Goal: Information Seeking & Learning: Learn about a topic

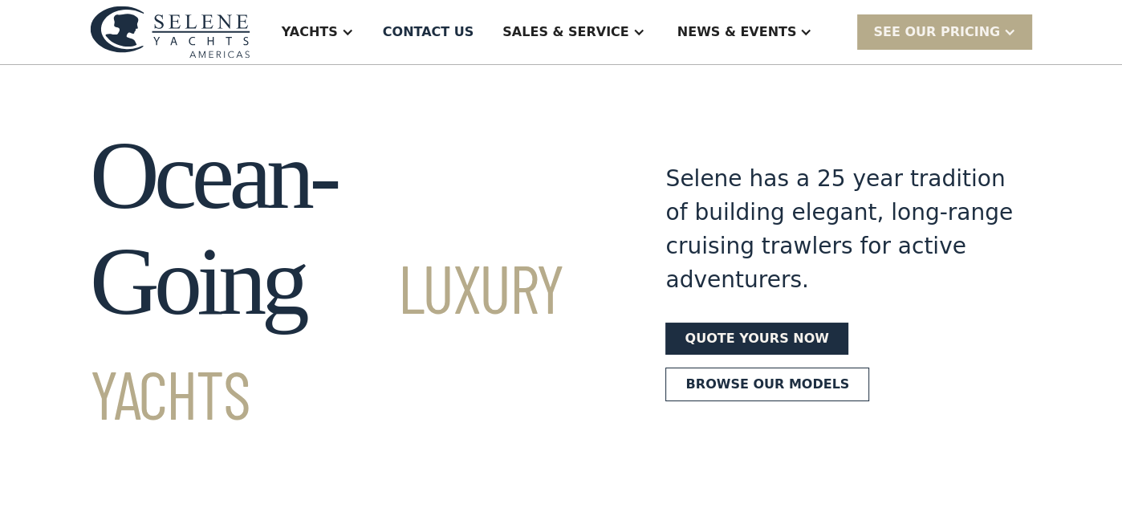
click at [354, 34] on div at bounding box center [347, 32] width 13 height 13
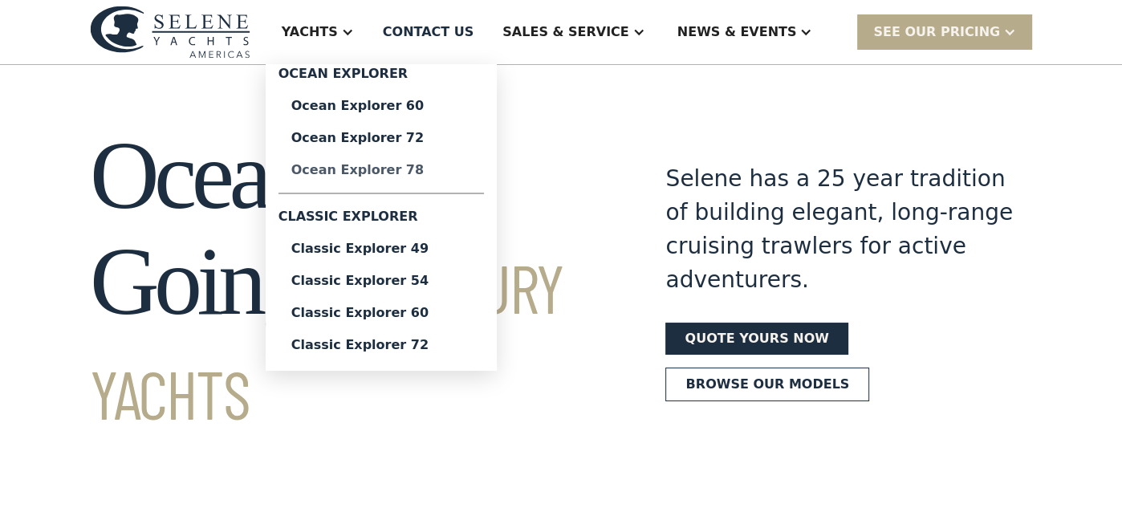
click at [441, 168] on div "Ocean Explorer 78" at bounding box center [381, 170] width 180 height 13
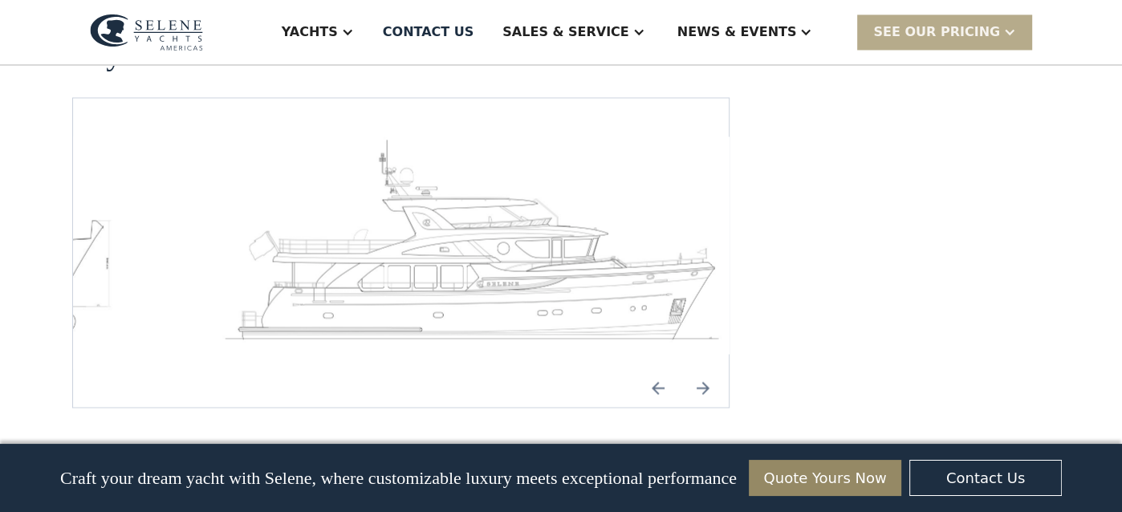
scroll to position [2473, 0]
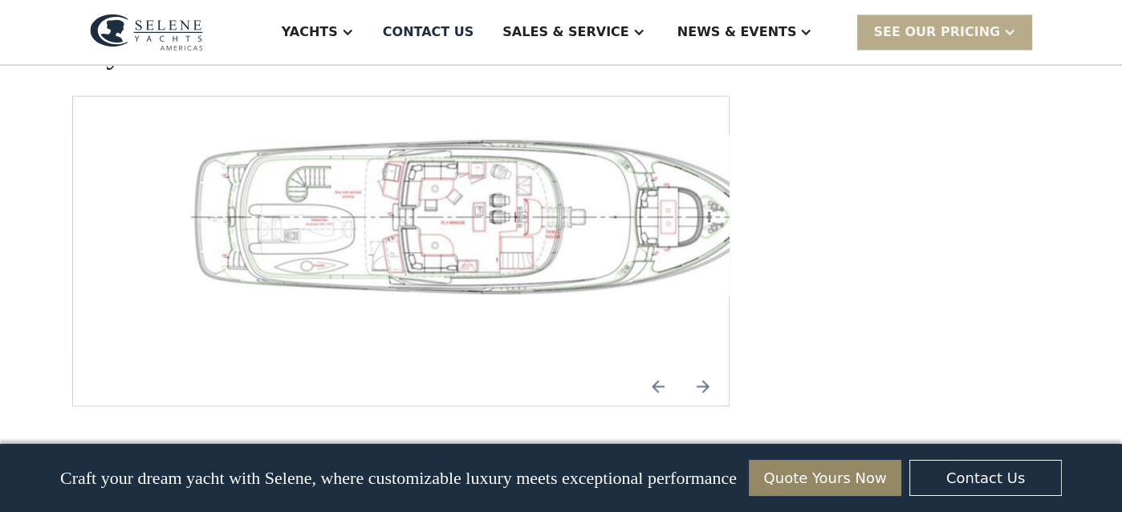
click at [701, 367] on img "Next slide" at bounding box center [703, 386] width 39 height 39
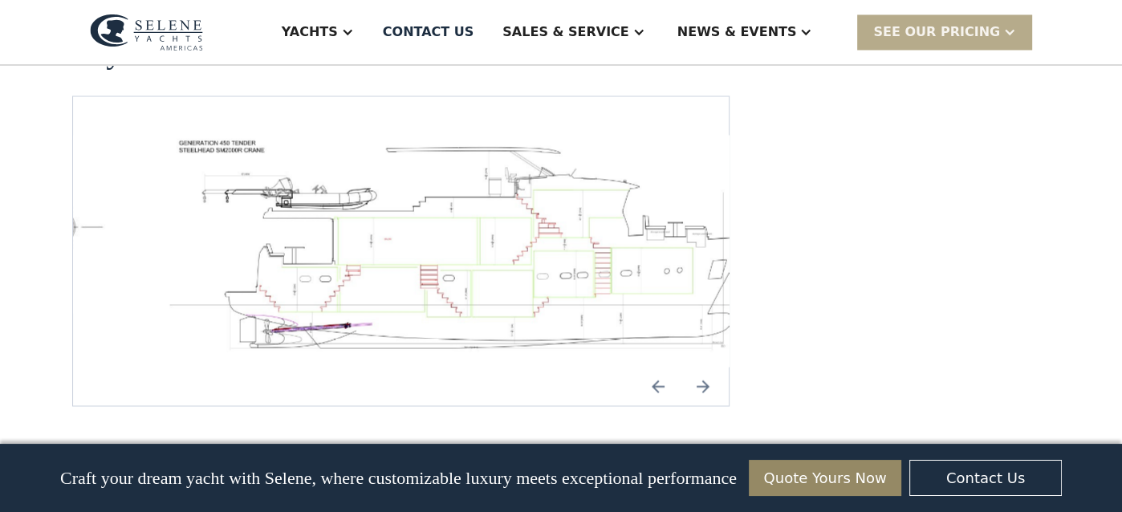
click at [701, 367] on img "Next slide" at bounding box center [703, 386] width 39 height 39
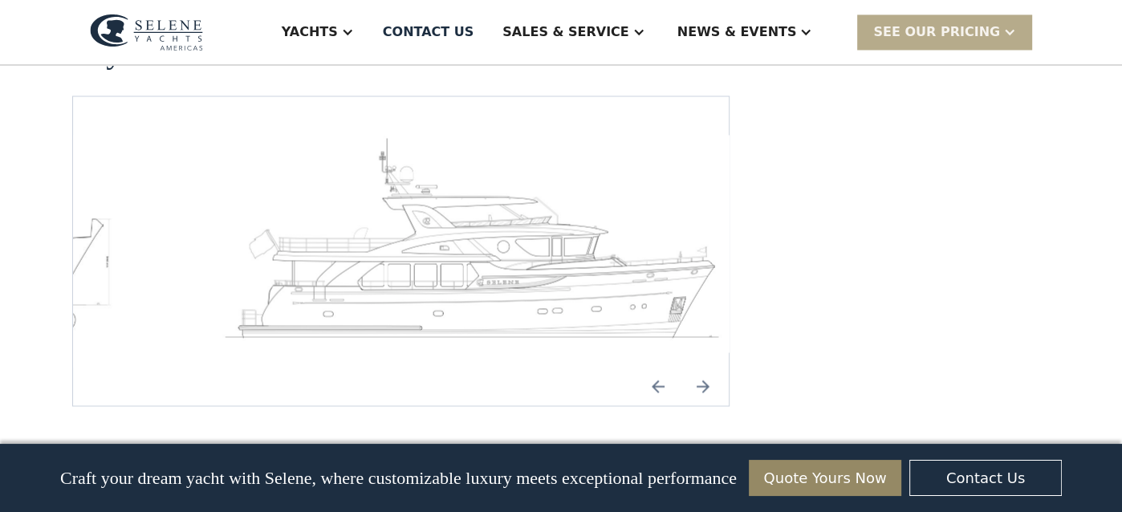
click at [701, 367] on img "Next slide" at bounding box center [703, 386] width 39 height 39
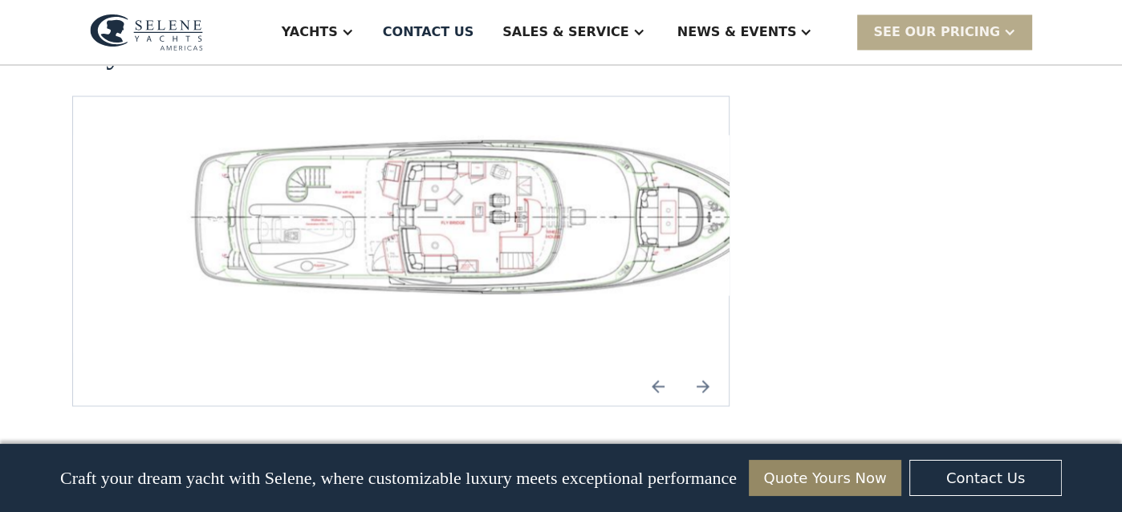
click at [701, 367] on img "Next slide" at bounding box center [703, 386] width 39 height 39
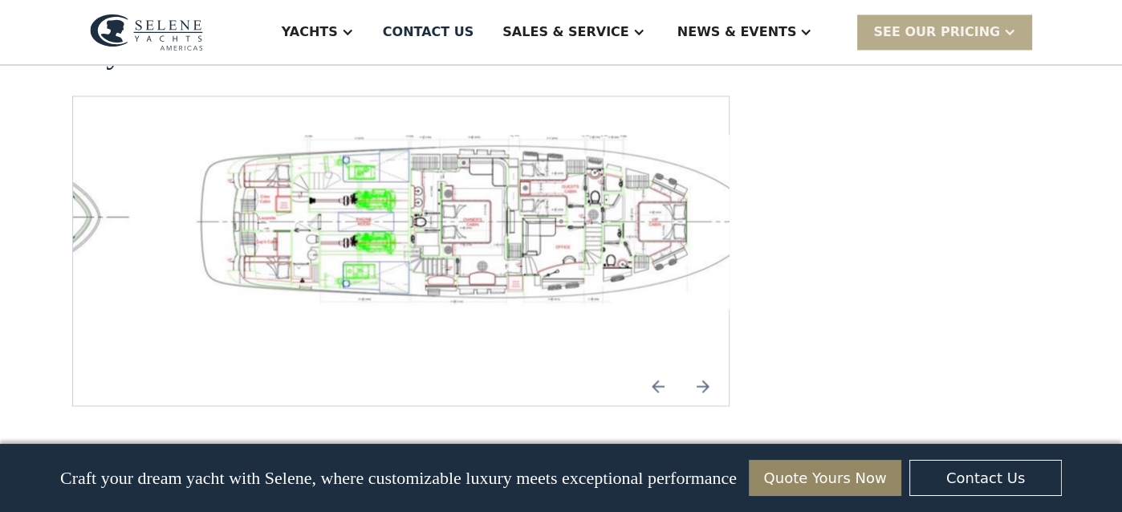
click at [701, 367] on img "Next slide" at bounding box center [703, 386] width 39 height 39
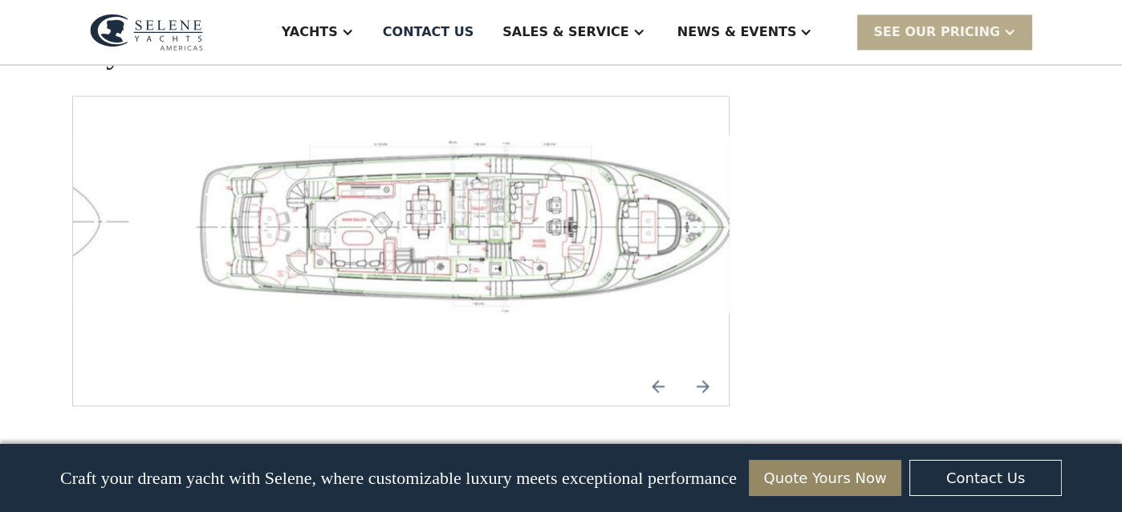
click at [701, 367] on img "Next slide" at bounding box center [703, 386] width 39 height 39
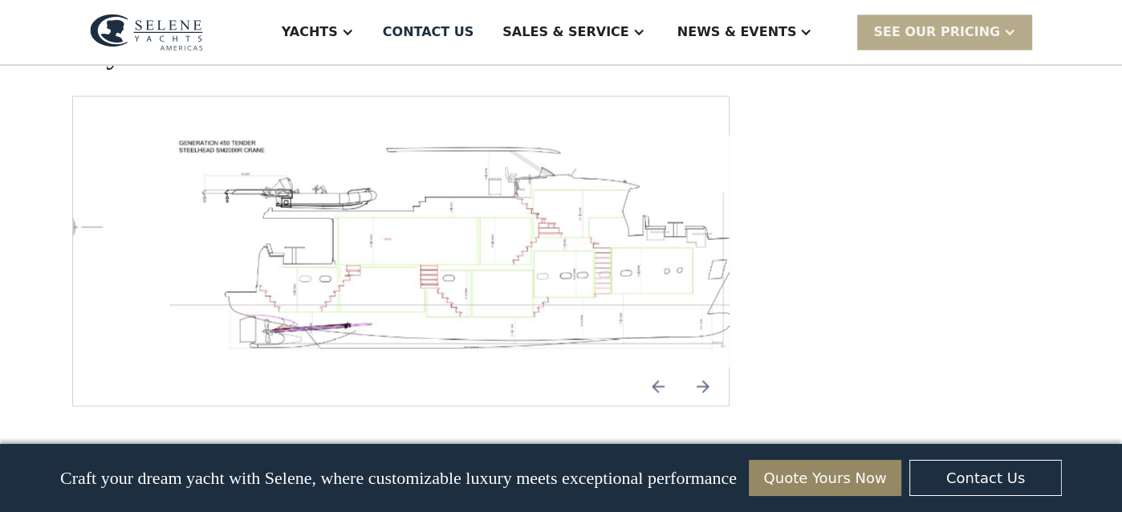
click at [701, 367] on img "Next slide" at bounding box center [703, 386] width 39 height 39
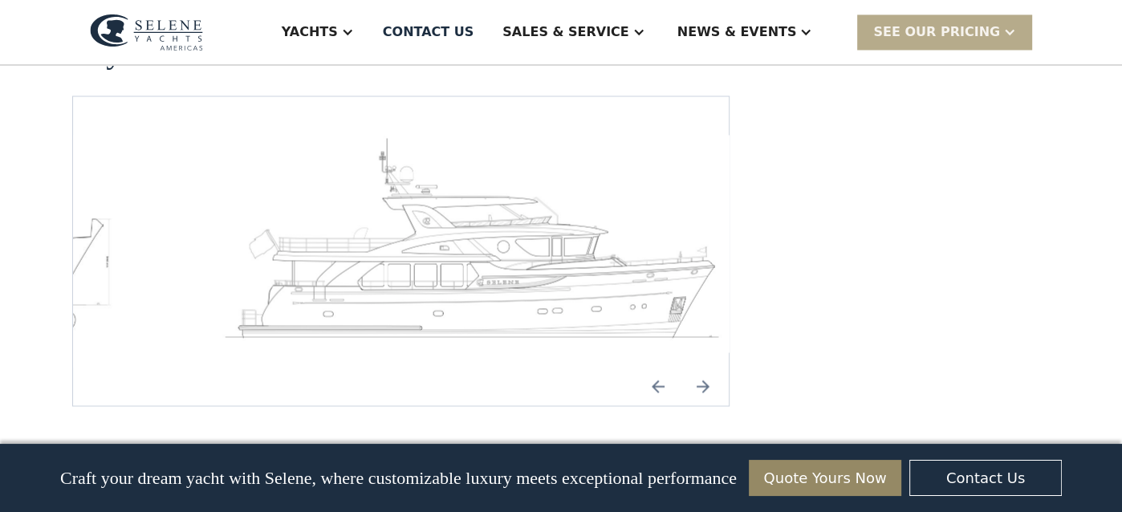
click at [701, 367] on img "Next slide" at bounding box center [703, 386] width 39 height 39
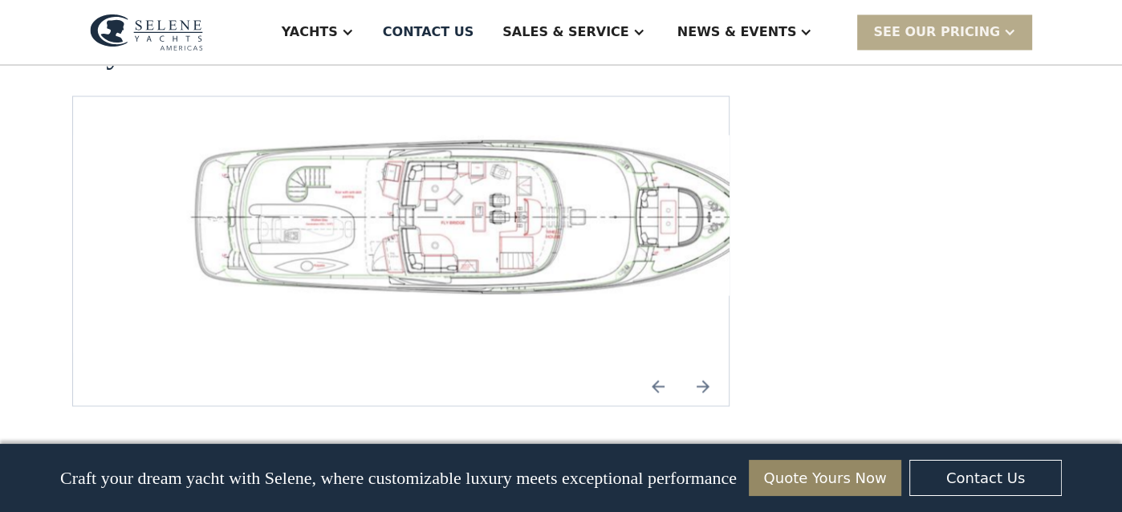
click at [701, 367] on img "Next slide" at bounding box center [703, 386] width 39 height 39
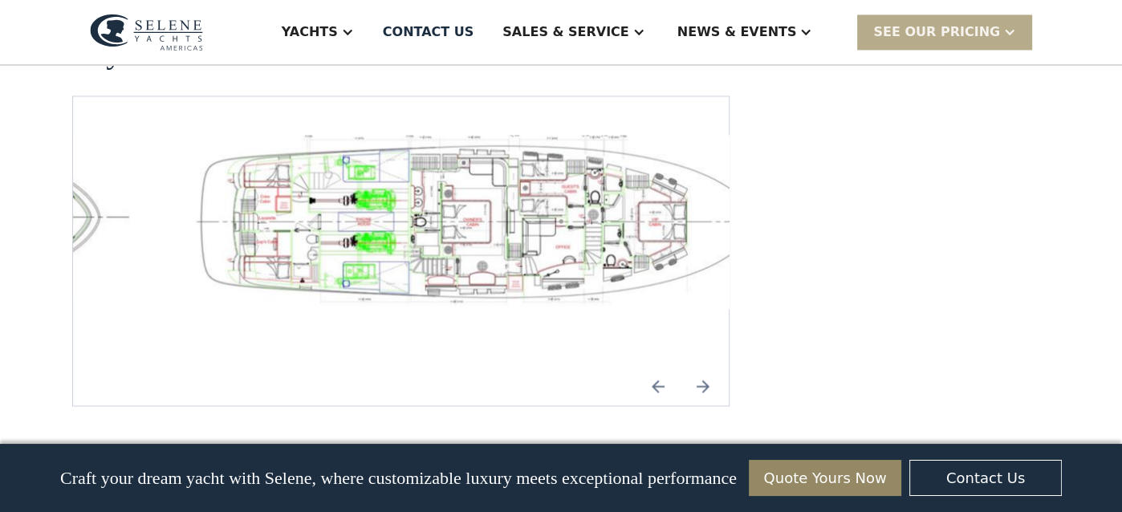
click at [589, 225] on img "open lightbox" at bounding box center [477, 222] width 630 height 174
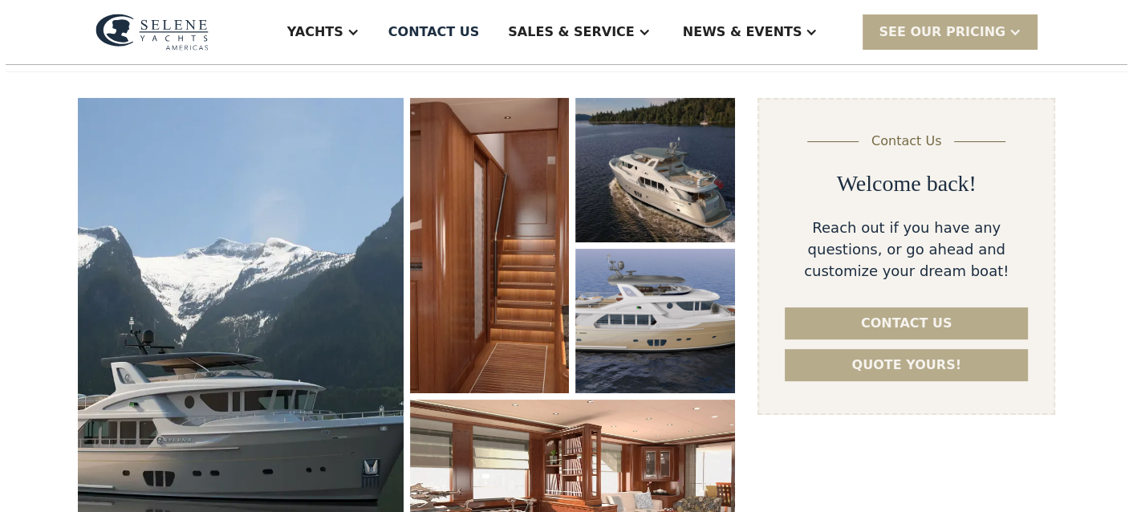
scroll to position [196, 0]
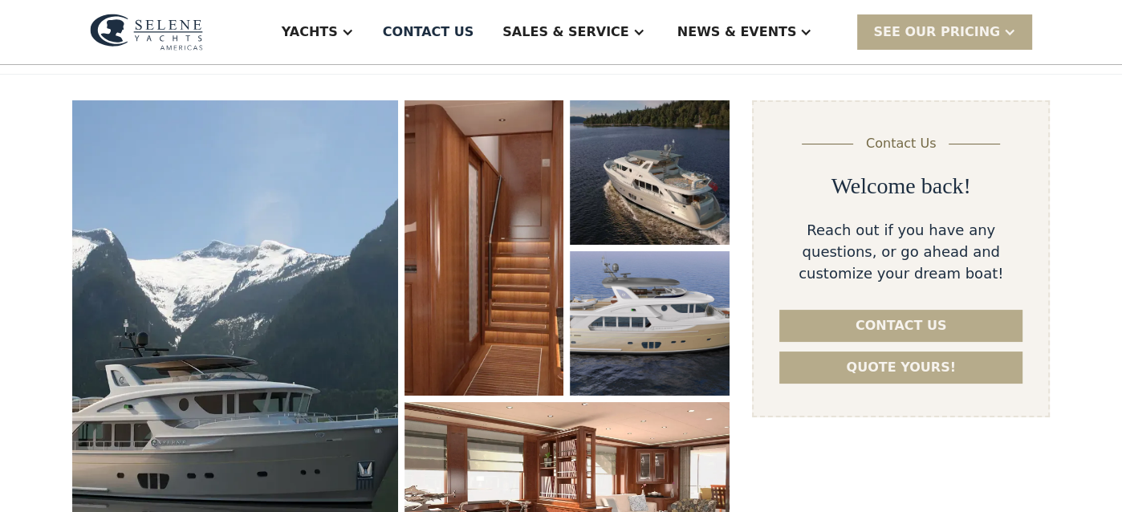
click at [305, 259] on img "open lightbox" at bounding box center [235, 342] width 326 height 484
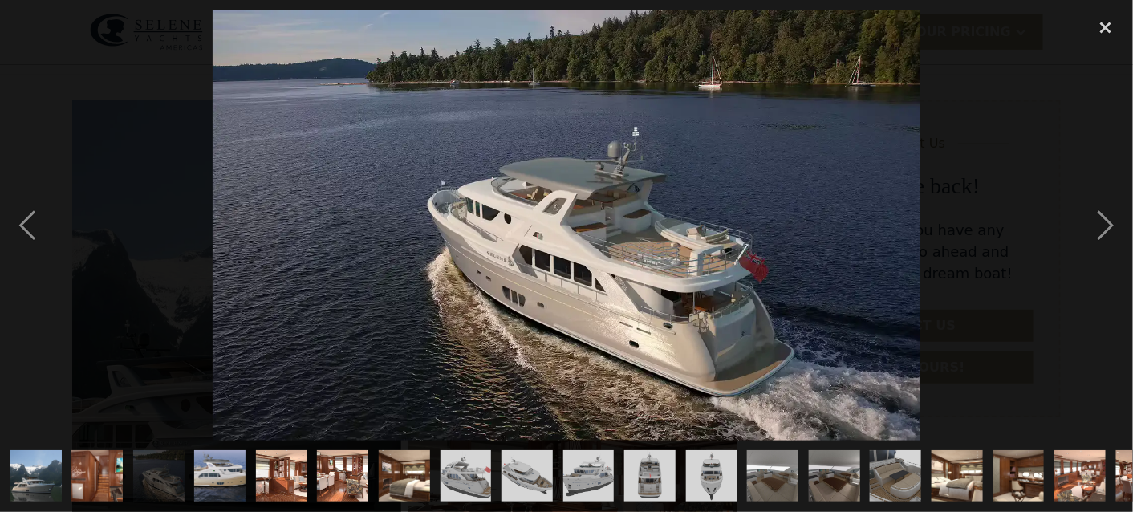
click at [482, 462] on img "show item 8 of 25" at bounding box center [466, 475] width 68 height 51
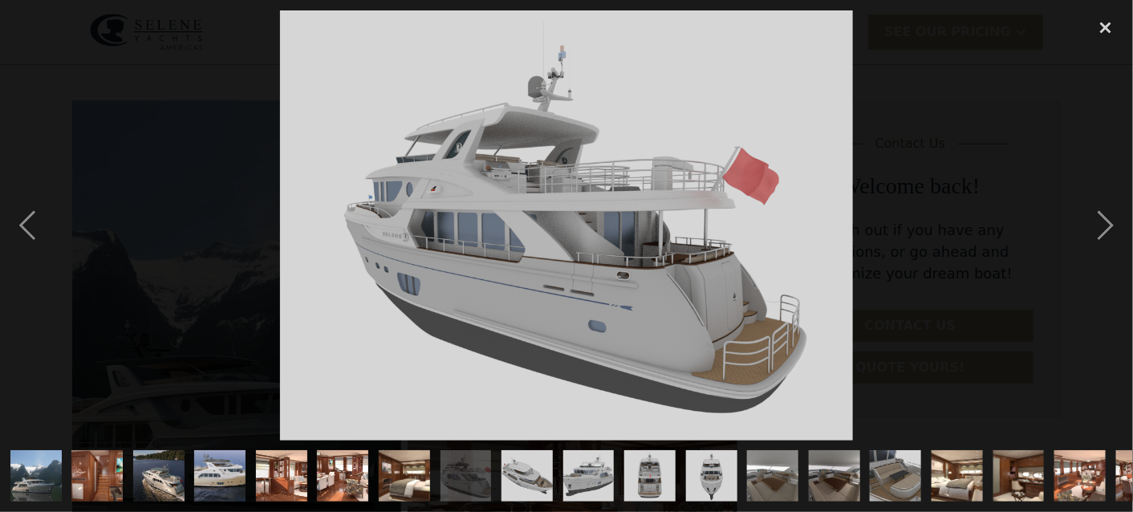
click at [536, 456] on img "show item 9 of 25" at bounding box center [527, 475] width 68 height 51
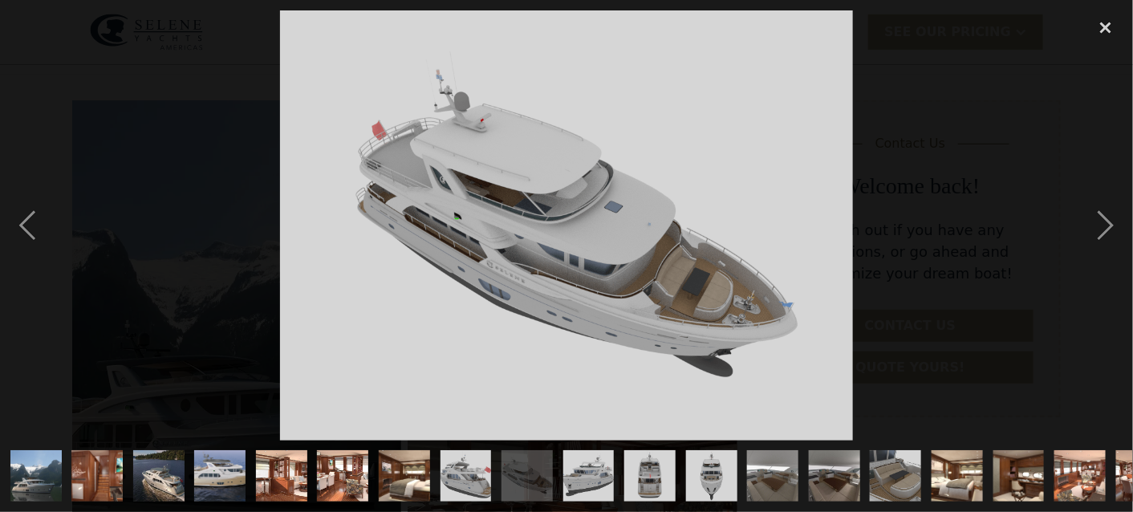
click at [576, 469] on img "show item 10 of 25" at bounding box center [589, 475] width 68 height 51
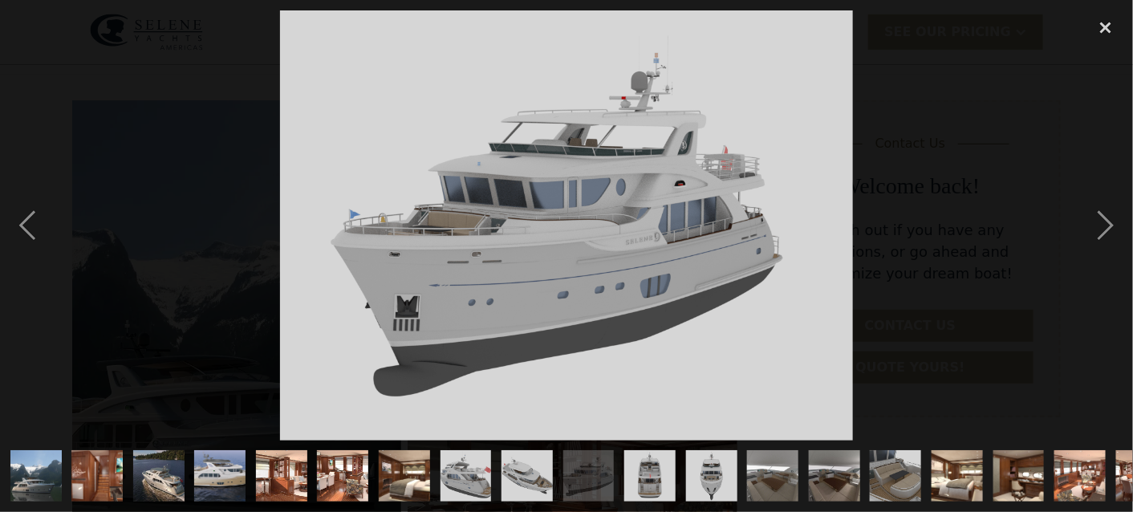
click at [638, 468] on img "show item 11 of 25" at bounding box center [650, 475] width 68 height 51
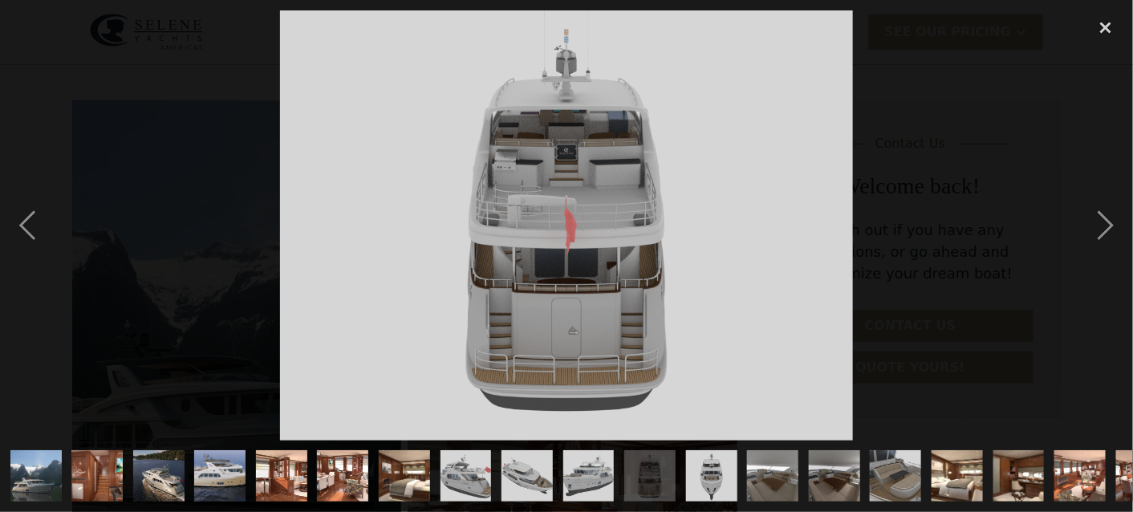
click at [709, 467] on img "show item 12 of 25" at bounding box center [711, 475] width 68 height 51
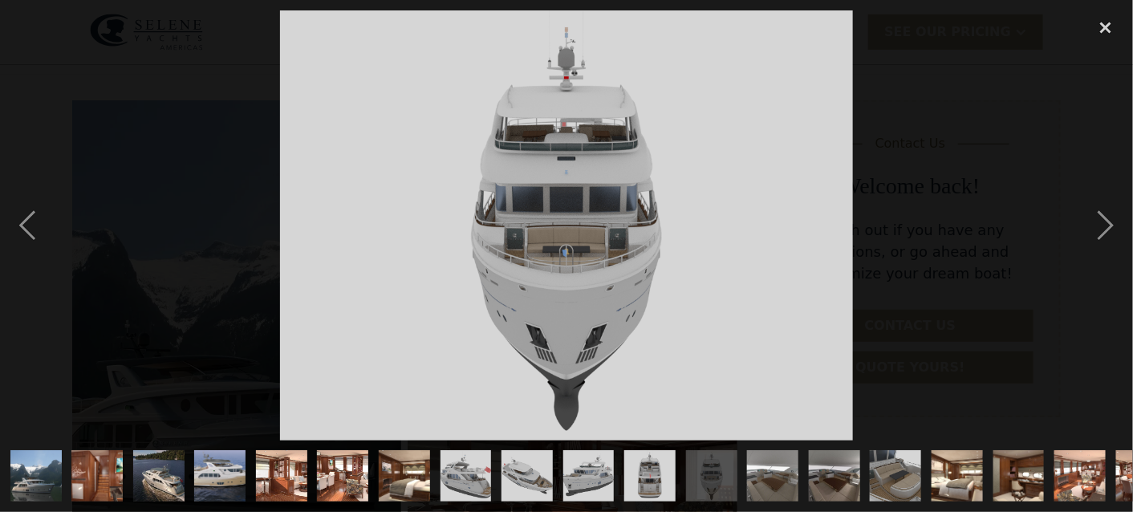
click at [786, 472] on img "show item 13 of 25" at bounding box center [773, 475] width 68 height 51
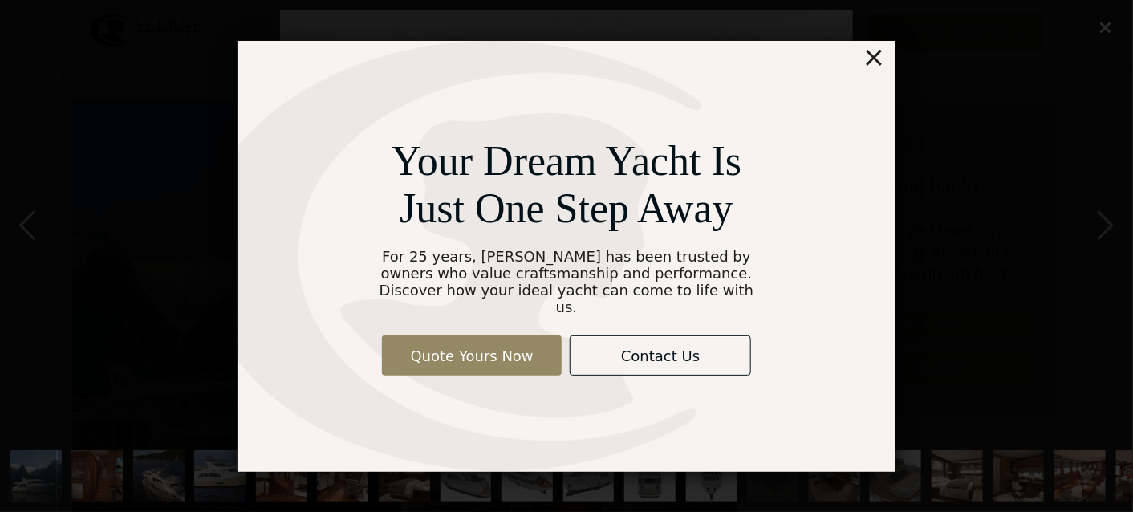
click at [879, 67] on div "×" at bounding box center [874, 57] width 23 height 32
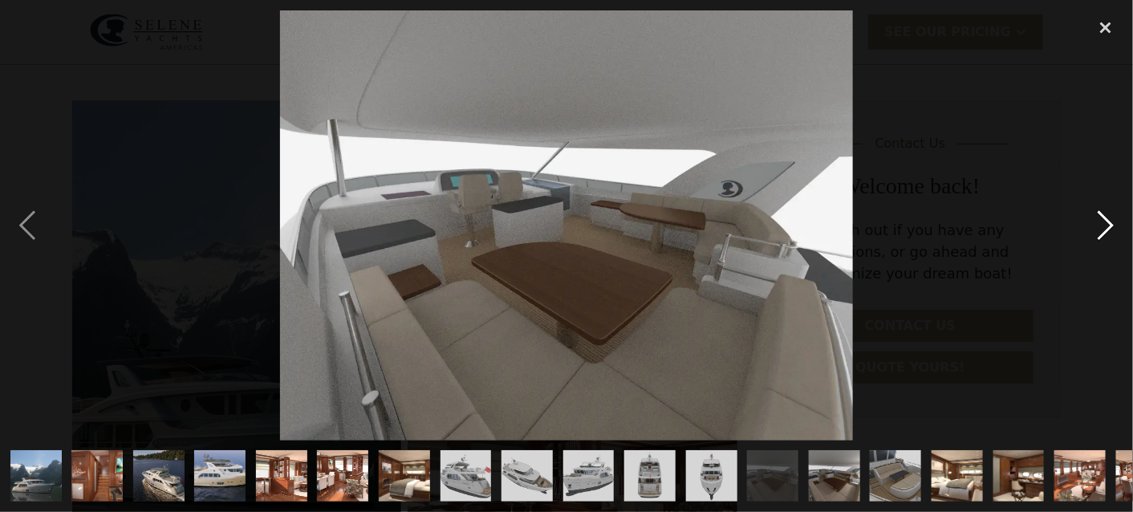
click at [1104, 221] on div "next image" at bounding box center [1106, 225] width 55 height 430
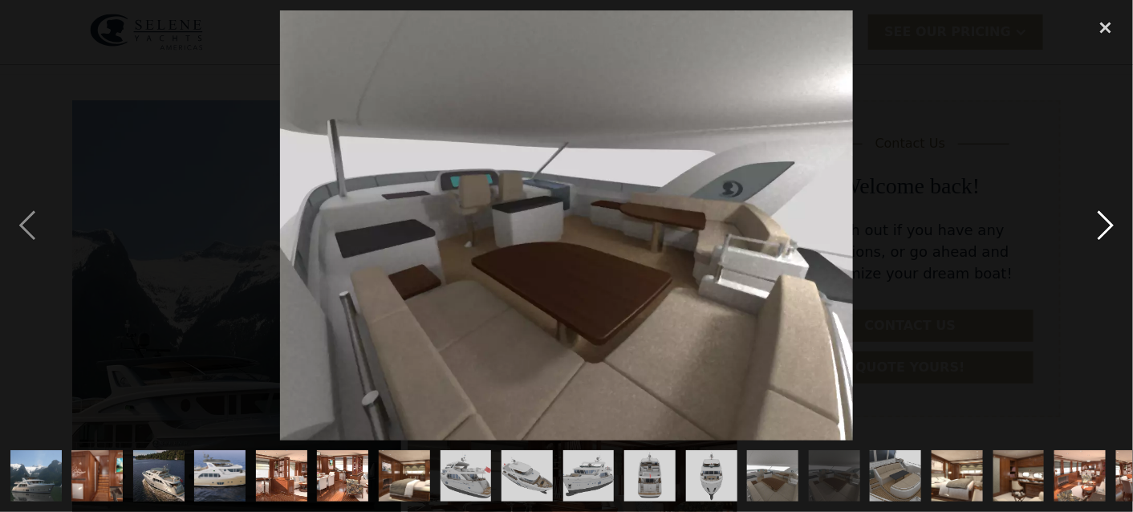
click at [1104, 221] on div "next image" at bounding box center [1106, 225] width 55 height 430
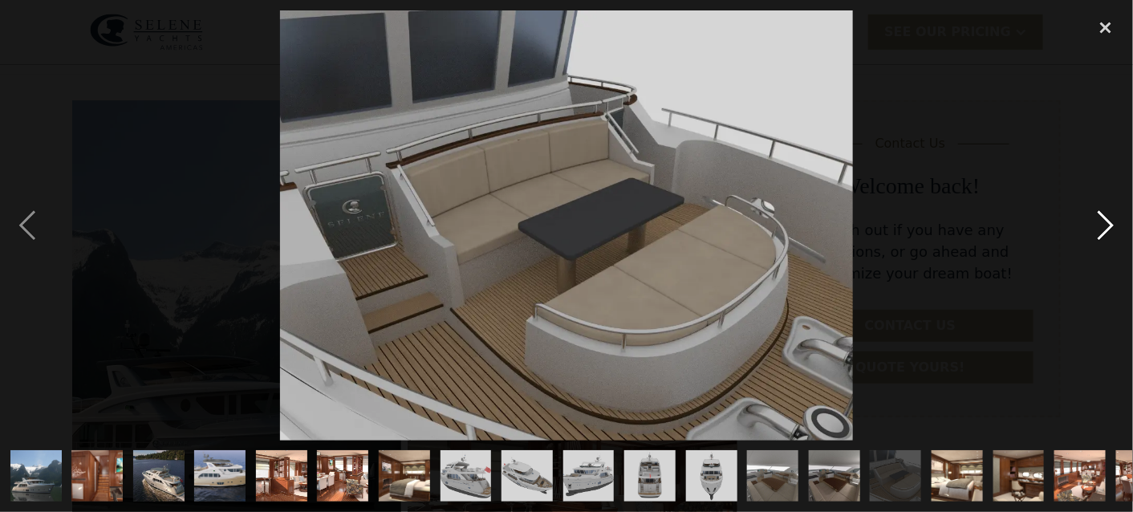
click at [1104, 221] on div "next image" at bounding box center [1106, 225] width 55 height 430
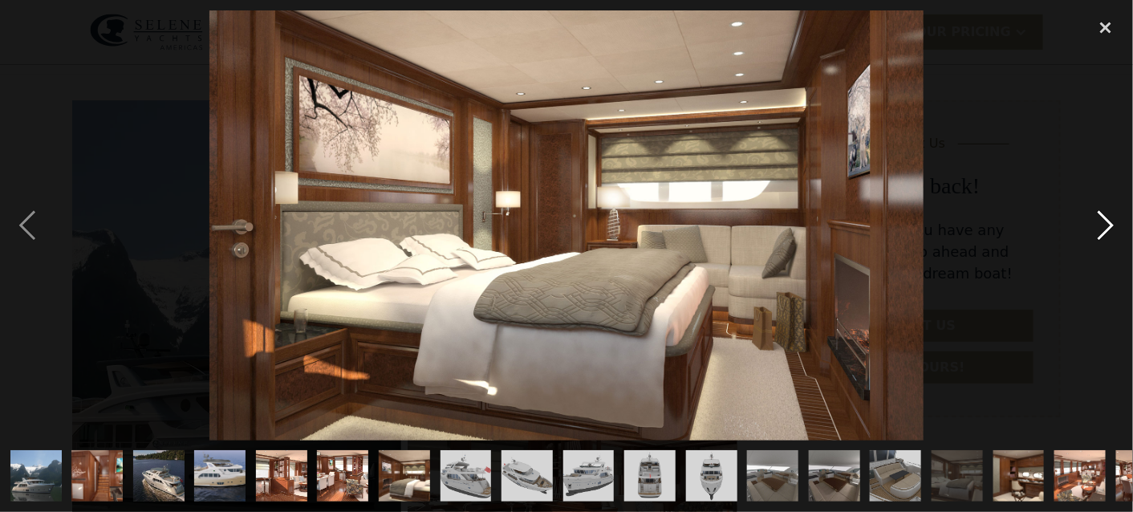
click at [1104, 221] on div "next image" at bounding box center [1106, 225] width 55 height 430
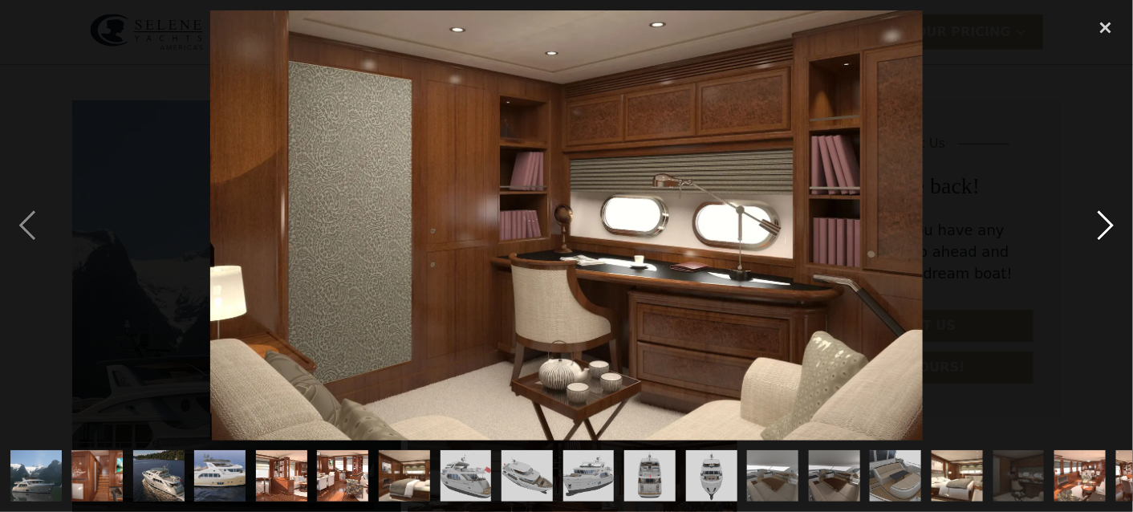
click at [1104, 221] on div "next image" at bounding box center [1106, 225] width 55 height 430
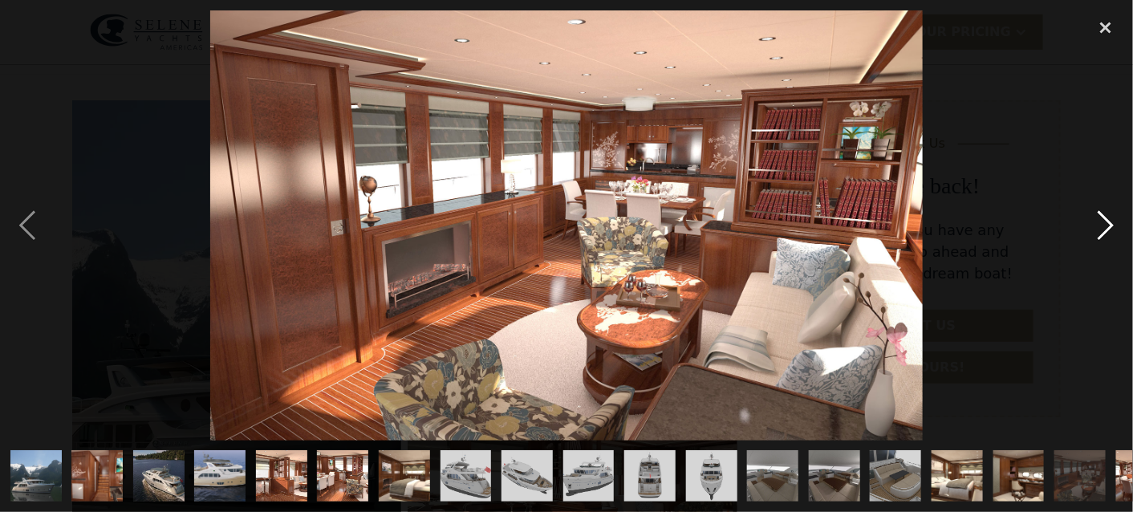
click at [1104, 221] on div "next image" at bounding box center [1106, 225] width 55 height 430
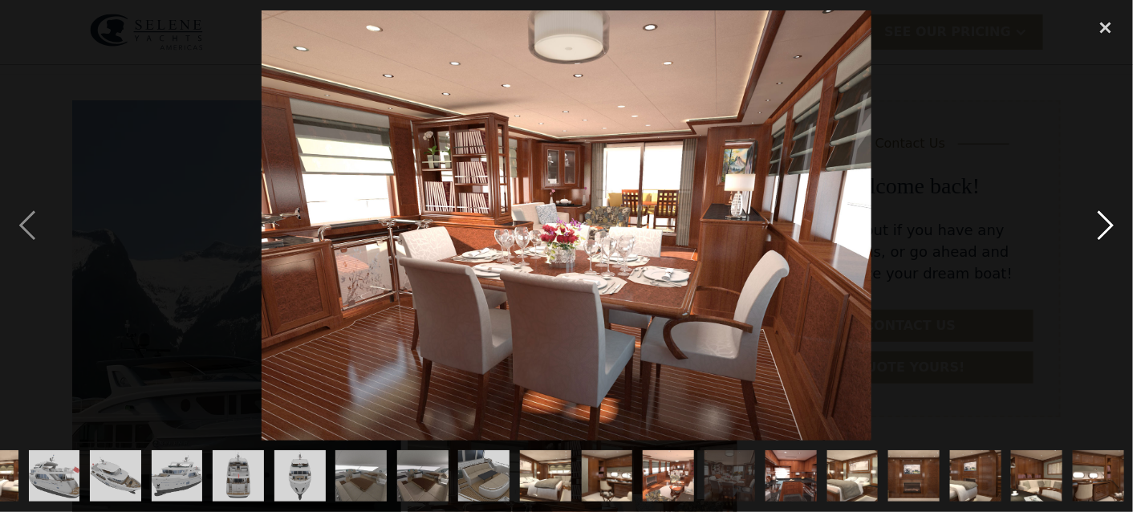
scroll to position [0, 412]
click at [1104, 226] on div "next image" at bounding box center [1106, 225] width 55 height 430
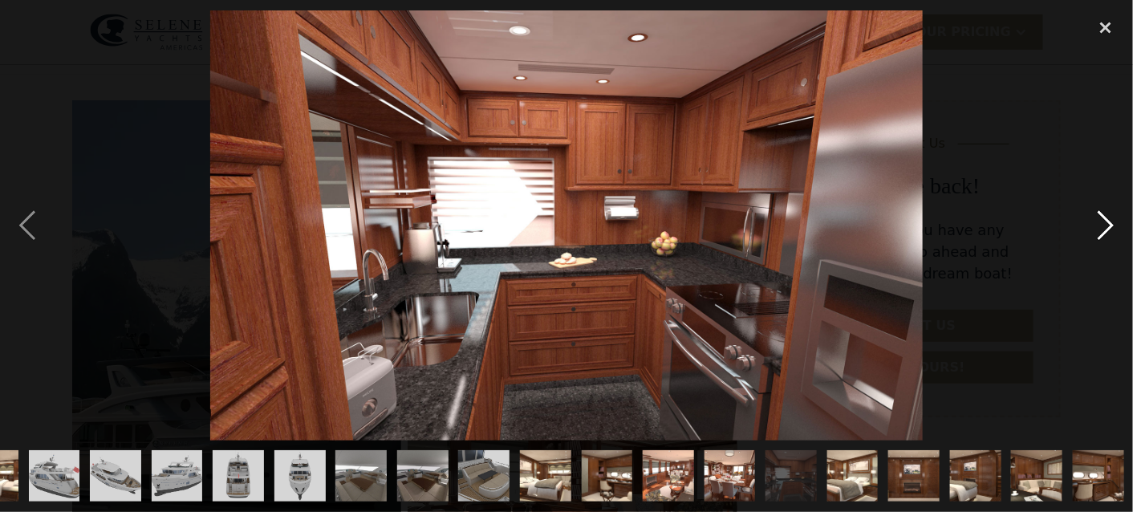
click at [1104, 226] on div "next image" at bounding box center [1106, 225] width 55 height 430
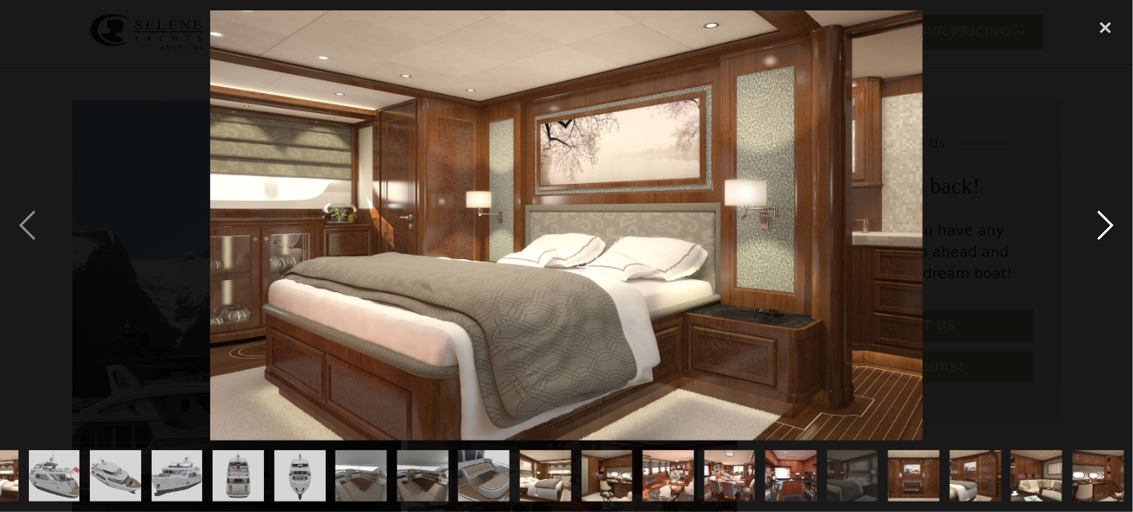
click at [1104, 226] on div "next image" at bounding box center [1106, 225] width 55 height 430
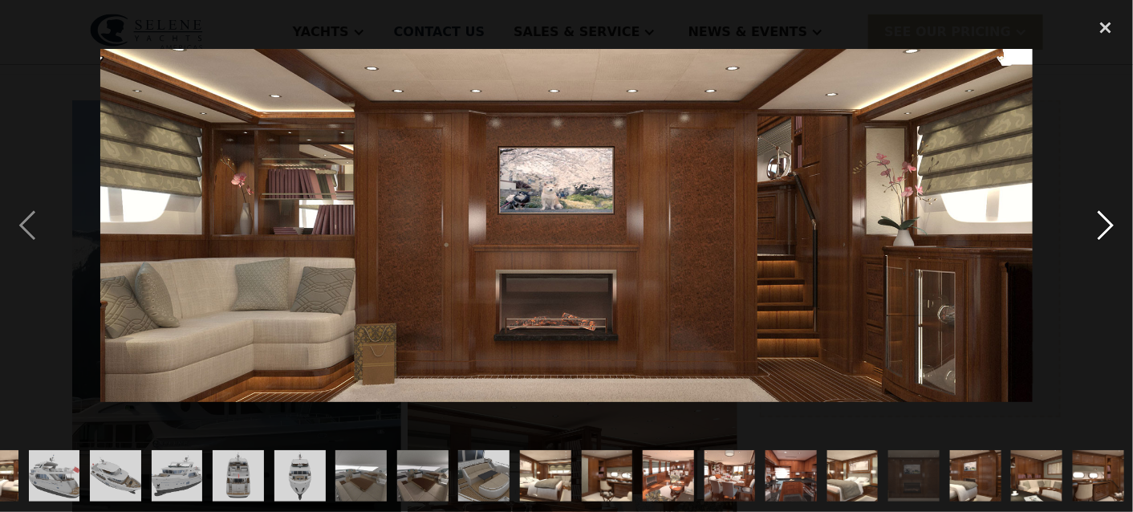
click at [1104, 226] on div "next image" at bounding box center [1106, 225] width 55 height 430
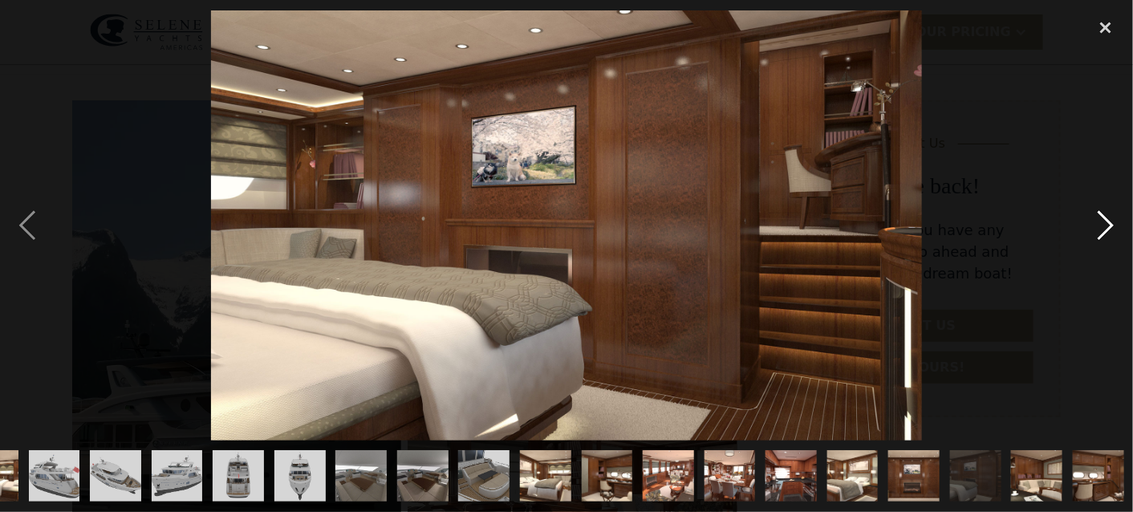
click at [1104, 226] on div "next image" at bounding box center [1106, 225] width 55 height 430
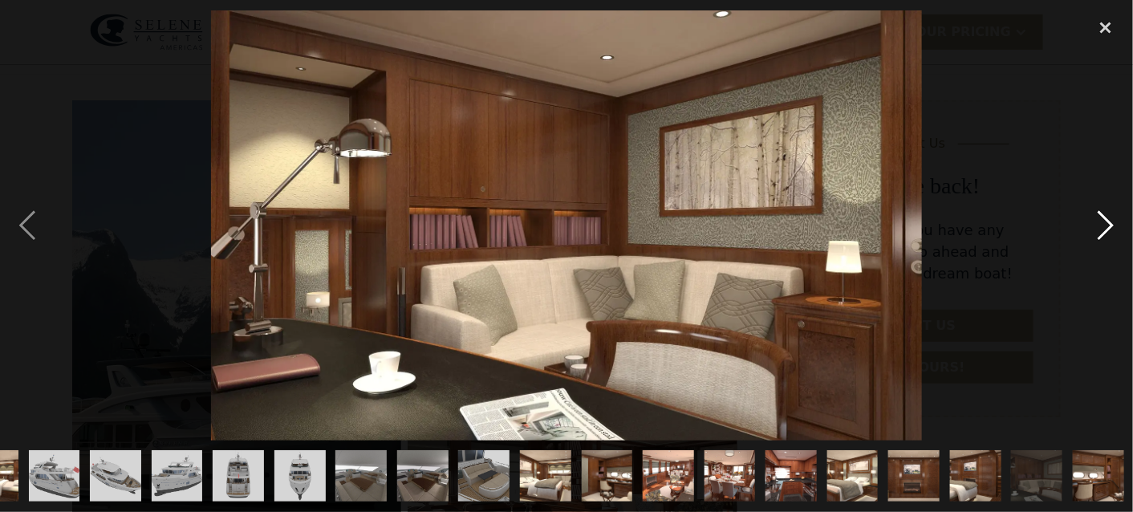
click at [1104, 226] on div "next image" at bounding box center [1106, 225] width 55 height 430
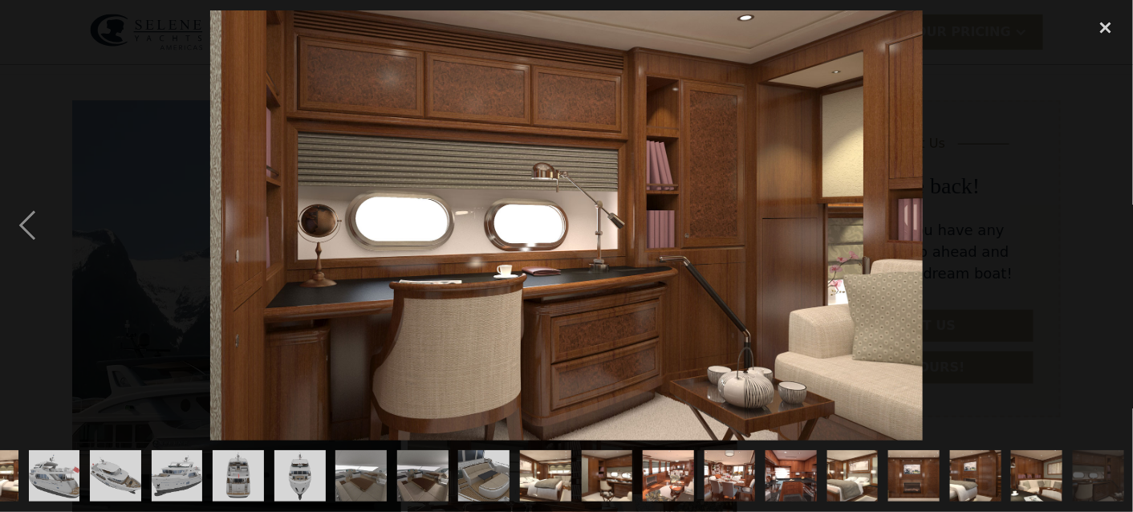
click at [1104, 226] on div "next image" at bounding box center [1106, 225] width 55 height 430
click at [43, 218] on div "previous image" at bounding box center [27, 225] width 55 height 430
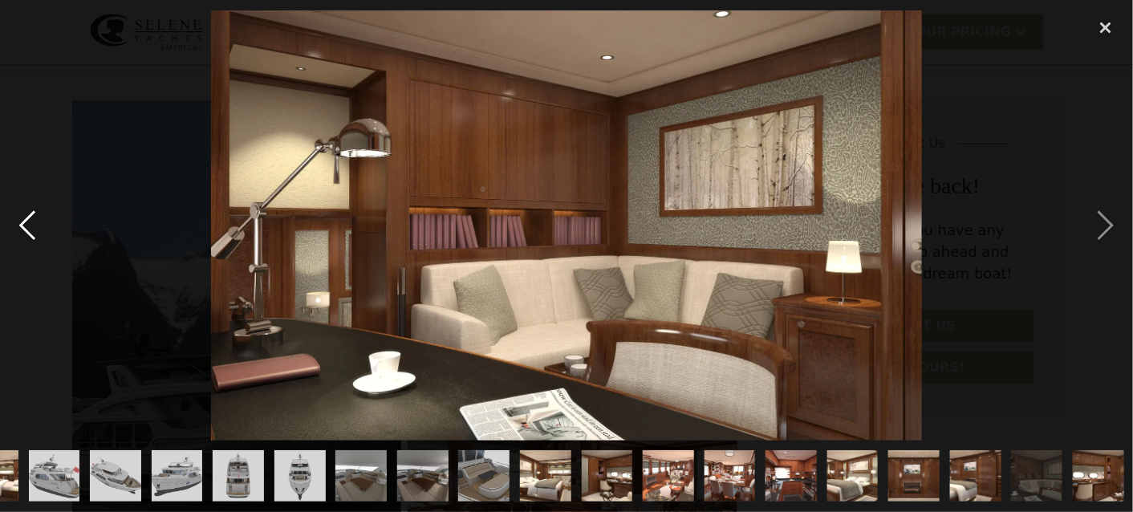
click at [43, 218] on div "previous image" at bounding box center [27, 225] width 55 height 430
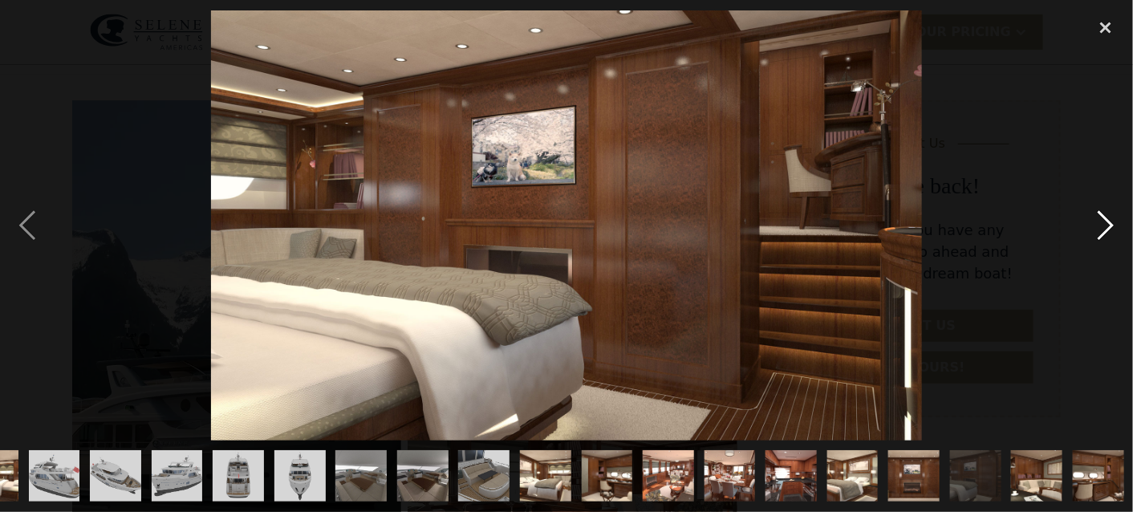
click at [1101, 230] on div "next image" at bounding box center [1106, 225] width 55 height 430
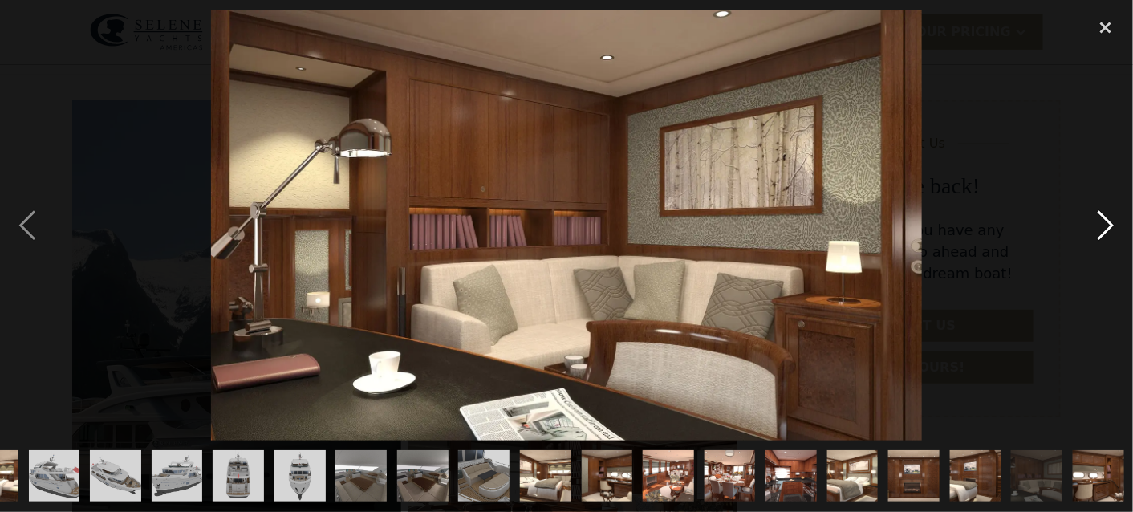
click at [1101, 230] on div "next image" at bounding box center [1106, 225] width 55 height 430
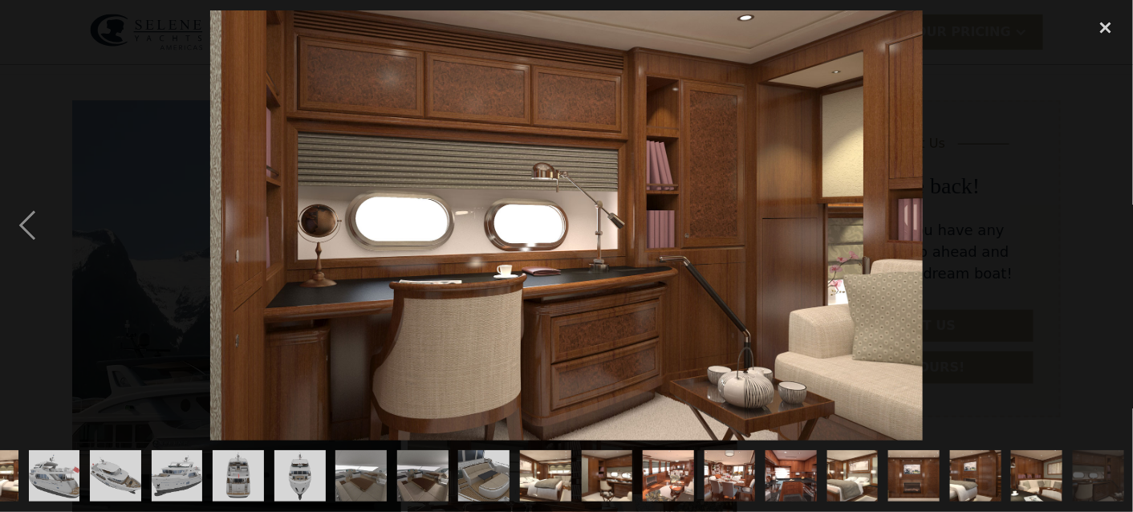
click at [1101, 230] on div "next image" at bounding box center [1106, 225] width 55 height 430
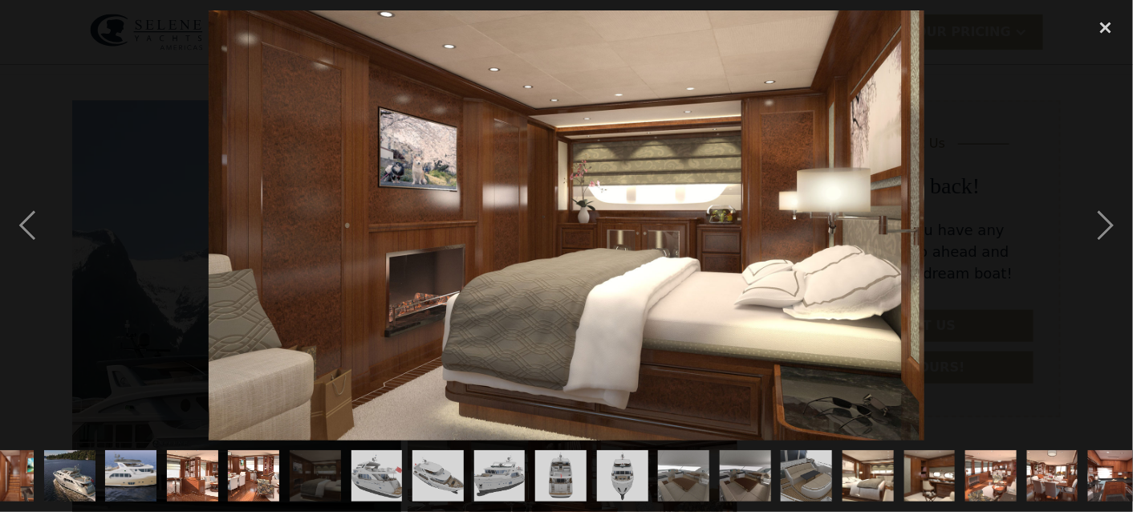
scroll to position [0, 0]
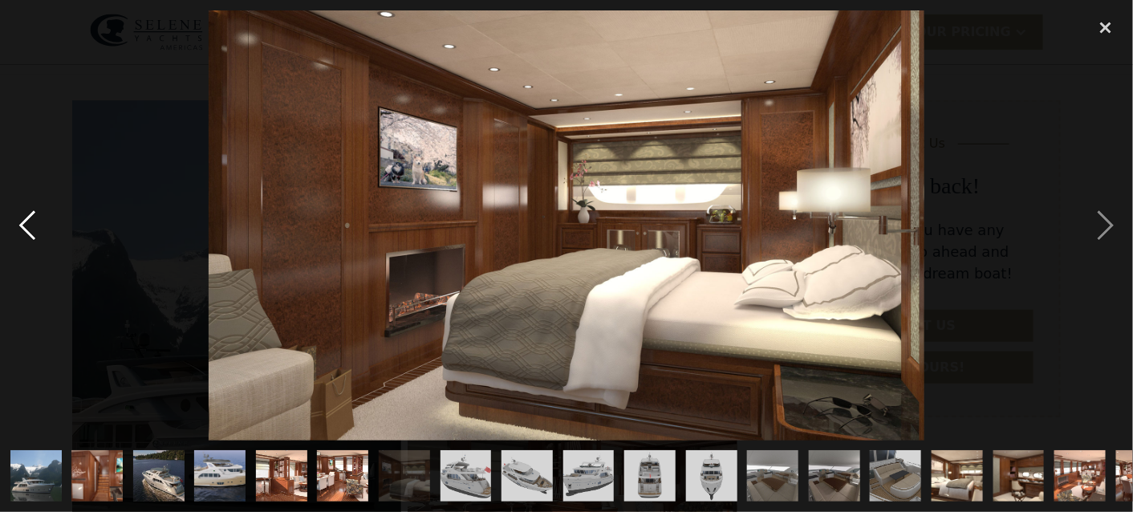
click at [26, 212] on div "previous image" at bounding box center [27, 225] width 55 height 430
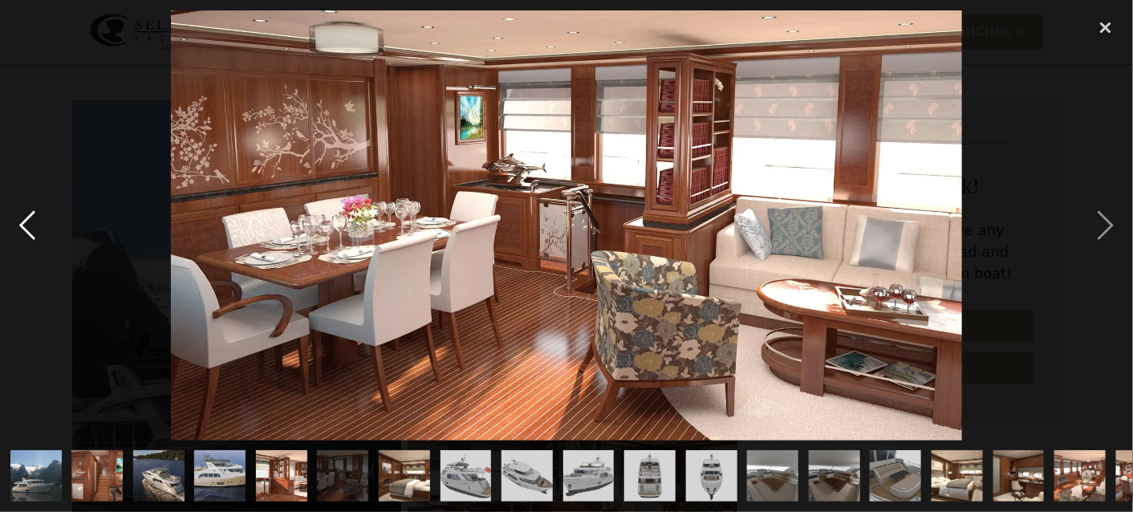
click at [26, 222] on div "previous image" at bounding box center [27, 225] width 55 height 430
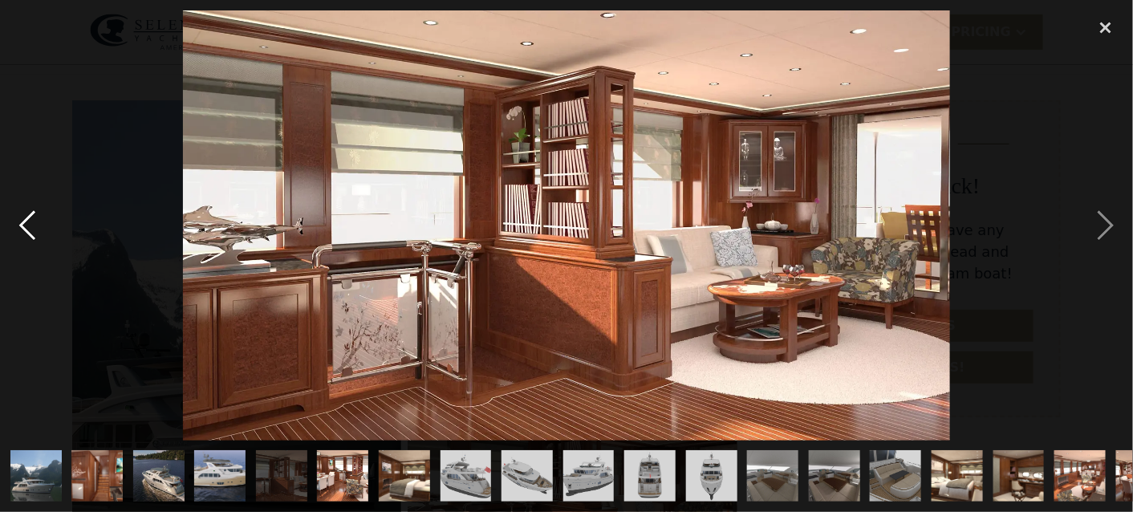
click at [26, 222] on div "previous image" at bounding box center [27, 225] width 55 height 430
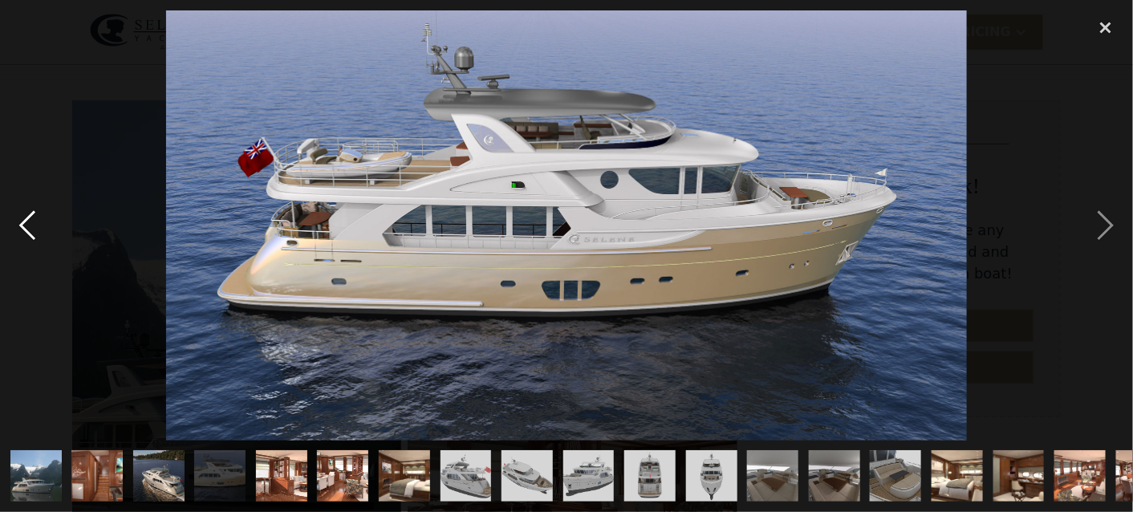
click at [26, 222] on div "previous image" at bounding box center [27, 225] width 55 height 430
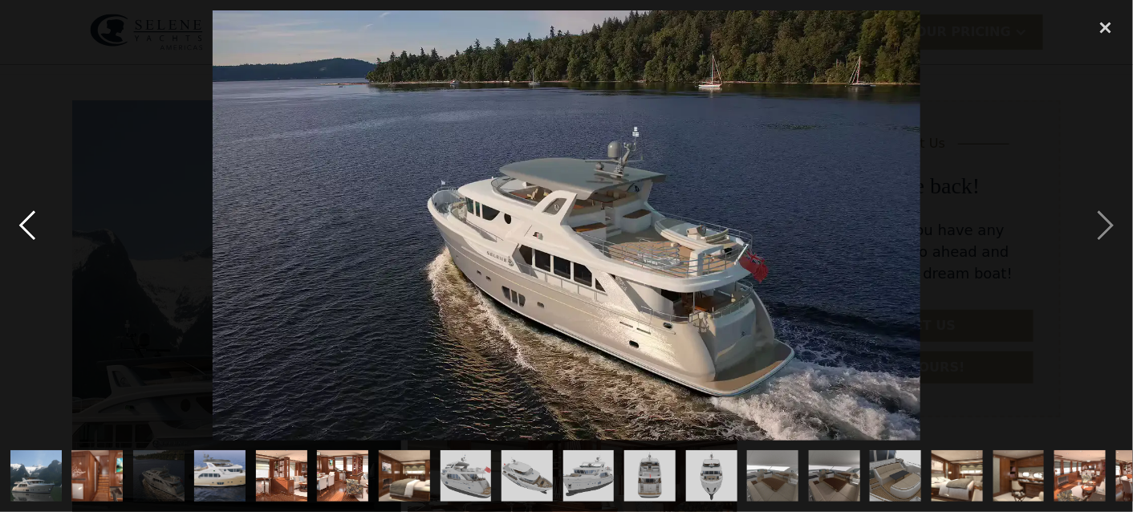
click at [26, 222] on div "previous image" at bounding box center [27, 225] width 55 height 430
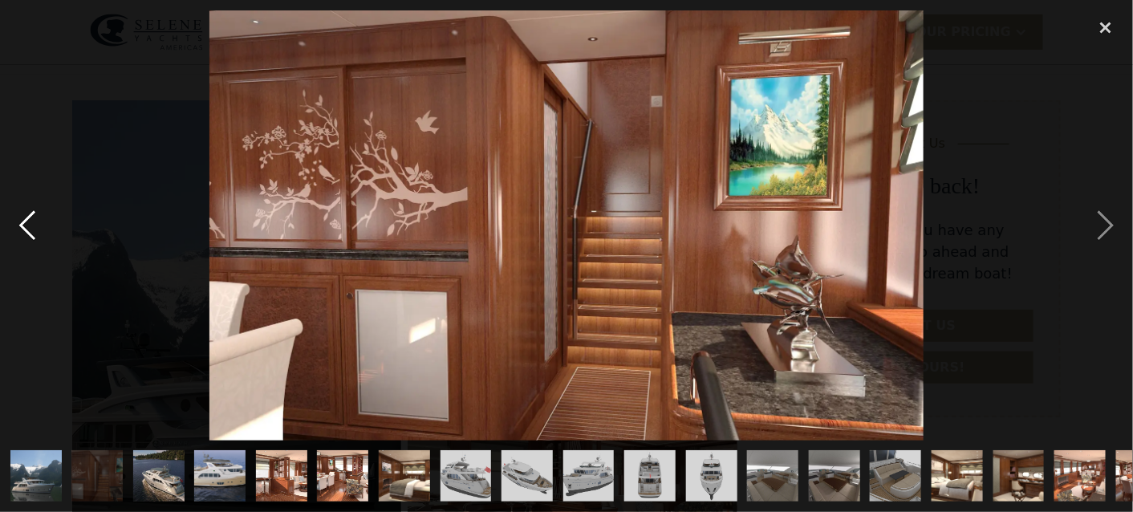
click at [26, 222] on div "previous image" at bounding box center [27, 225] width 55 height 430
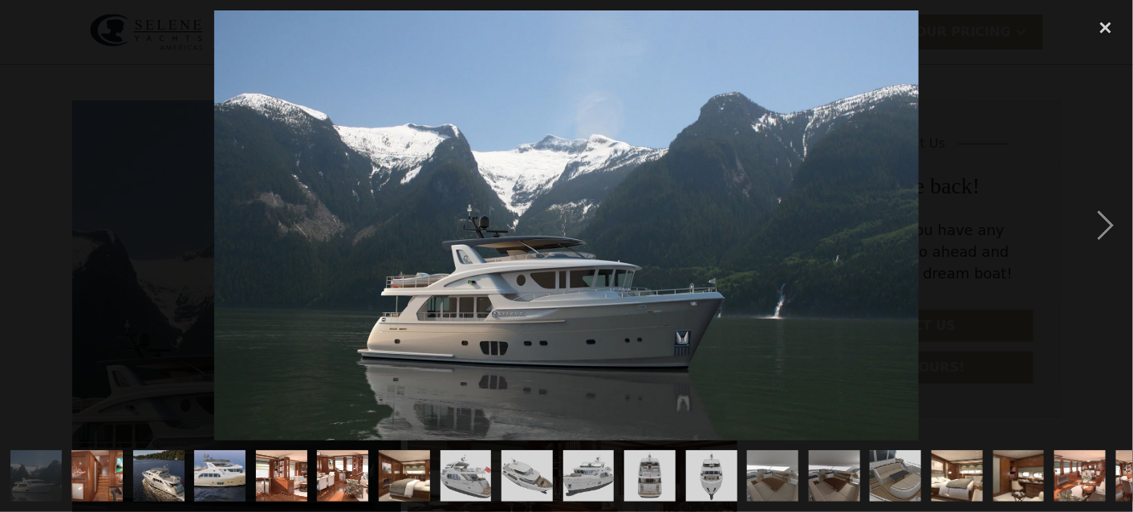
click at [26, 222] on div "previous image" at bounding box center [27, 225] width 55 height 430
click at [156, 471] on img "show item 3 of 25" at bounding box center [158, 475] width 84 height 51
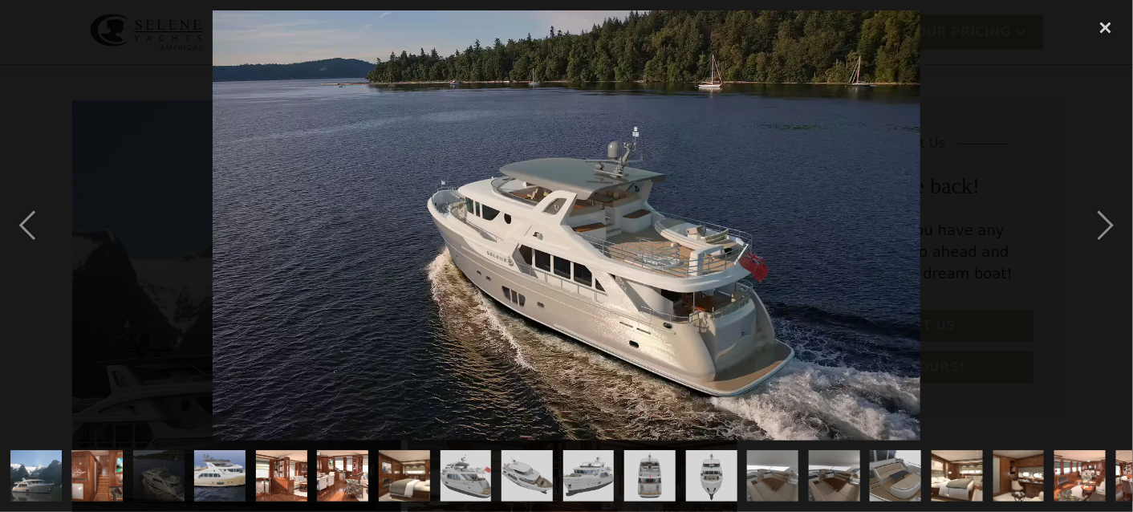
click at [485, 471] on img "show item 8 of 25" at bounding box center [466, 475] width 68 height 51
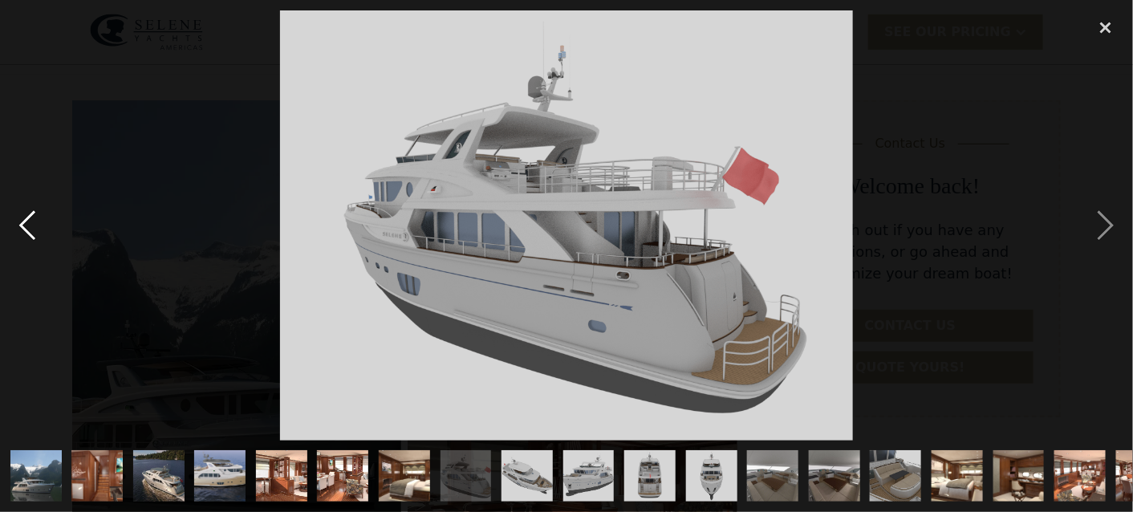
click at [26, 223] on div "previous image" at bounding box center [27, 225] width 55 height 430
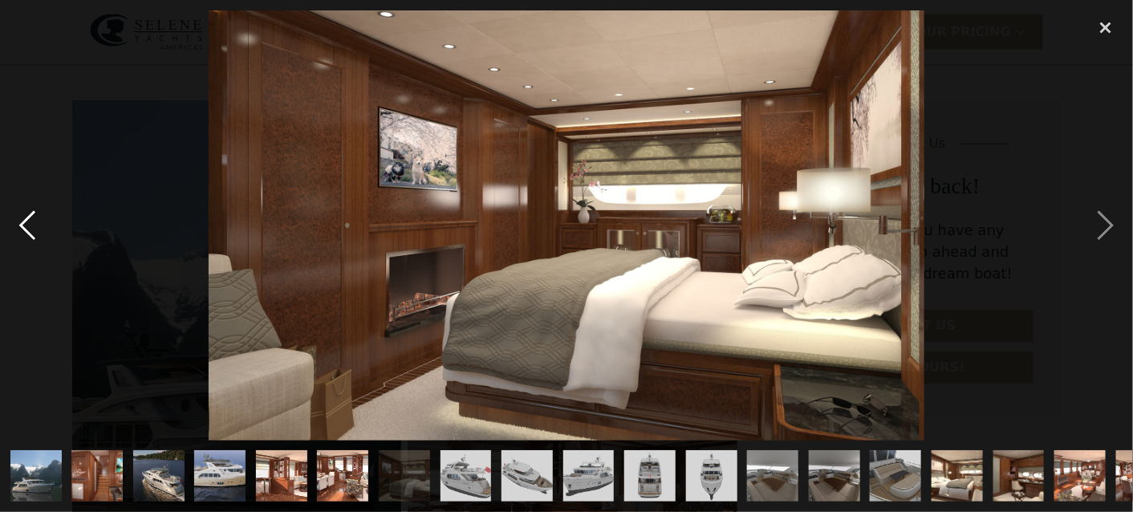
click at [26, 223] on div "previous image" at bounding box center [27, 225] width 55 height 430
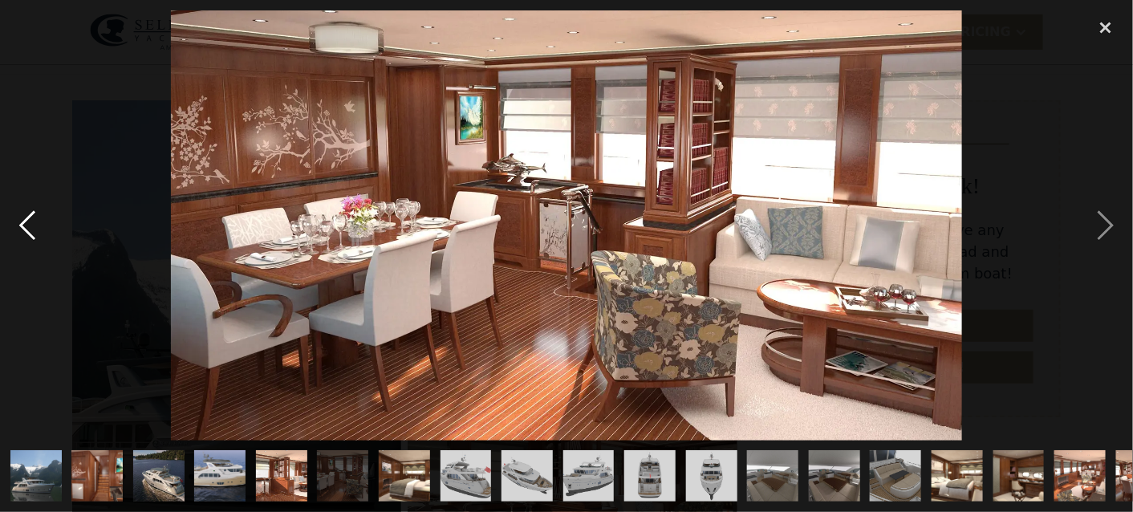
click at [26, 223] on div "previous image" at bounding box center [27, 225] width 55 height 430
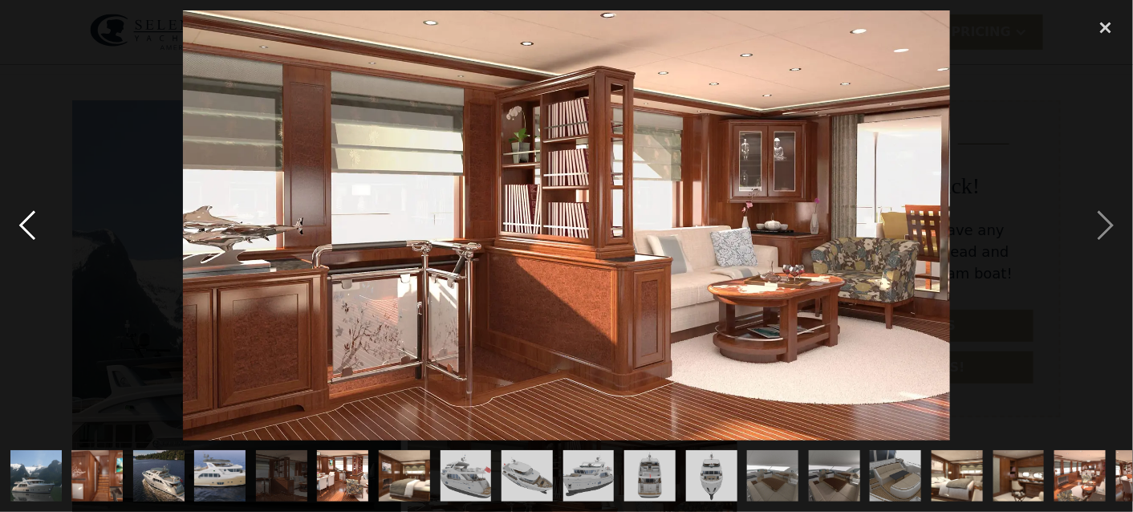
click at [26, 223] on div "previous image" at bounding box center [27, 225] width 55 height 430
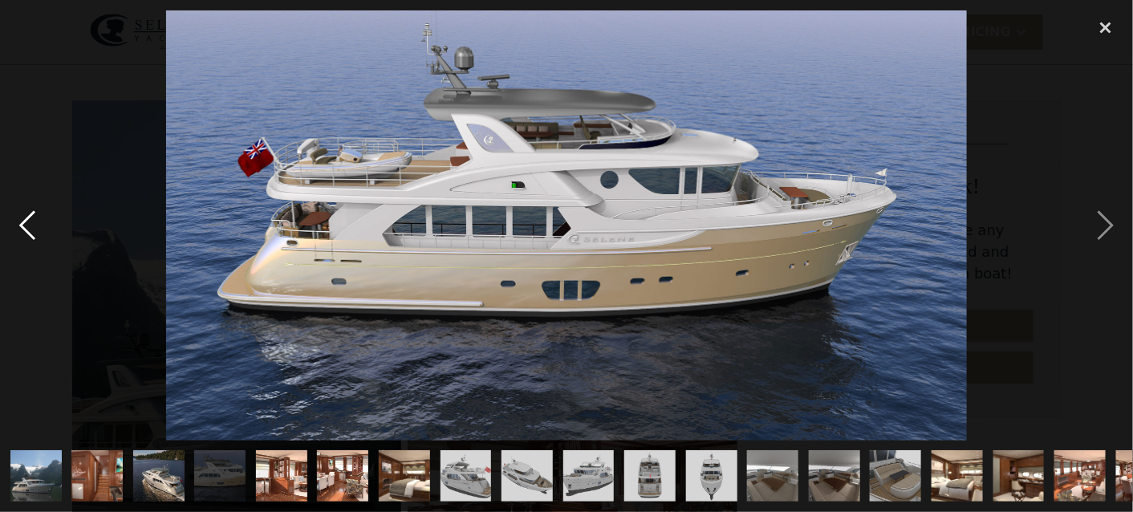
click at [26, 223] on div "previous image" at bounding box center [27, 225] width 55 height 430
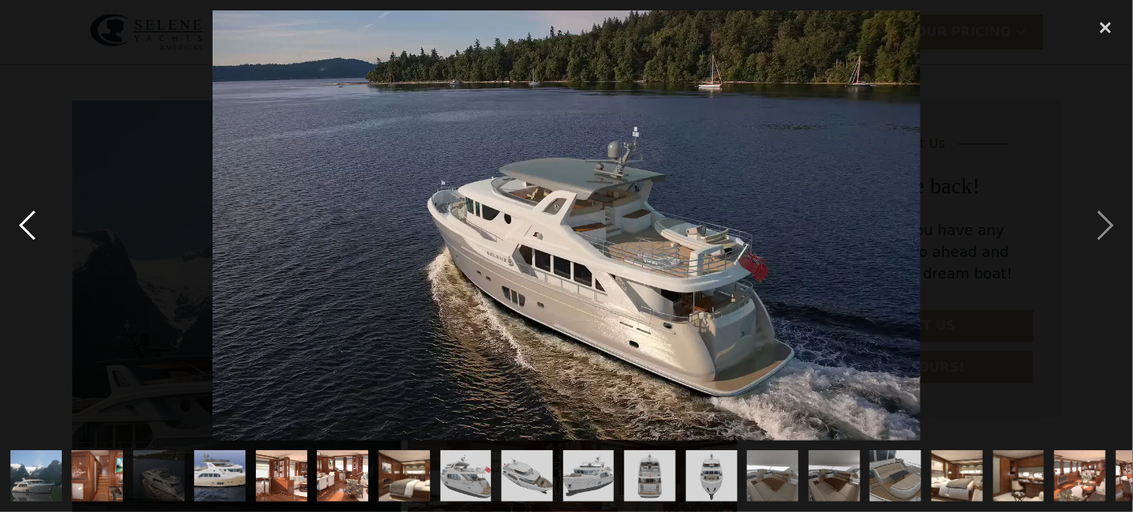
click at [26, 223] on div "previous image" at bounding box center [27, 225] width 55 height 430
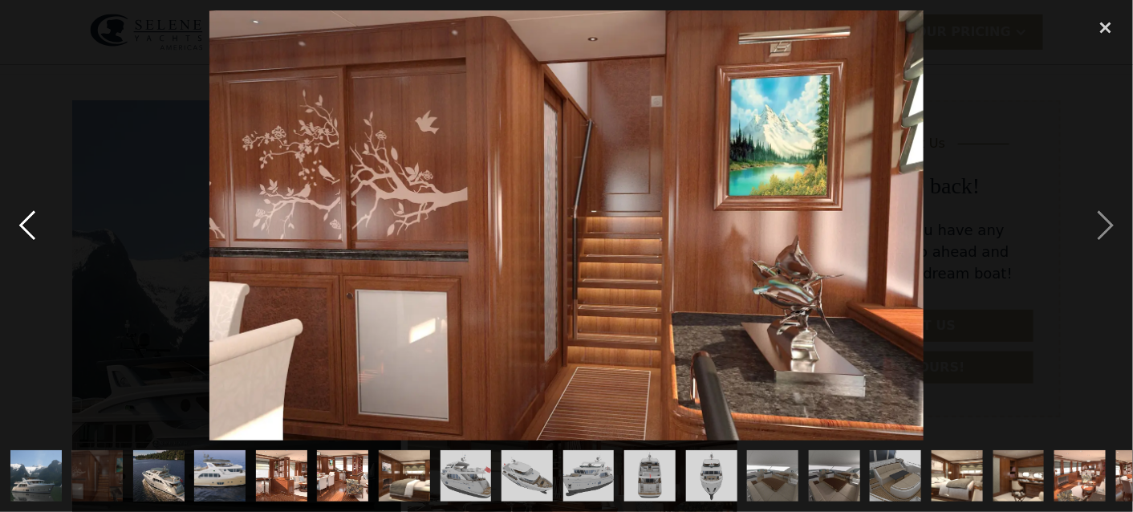
click at [26, 223] on div "previous image" at bounding box center [27, 225] width 55 height 430
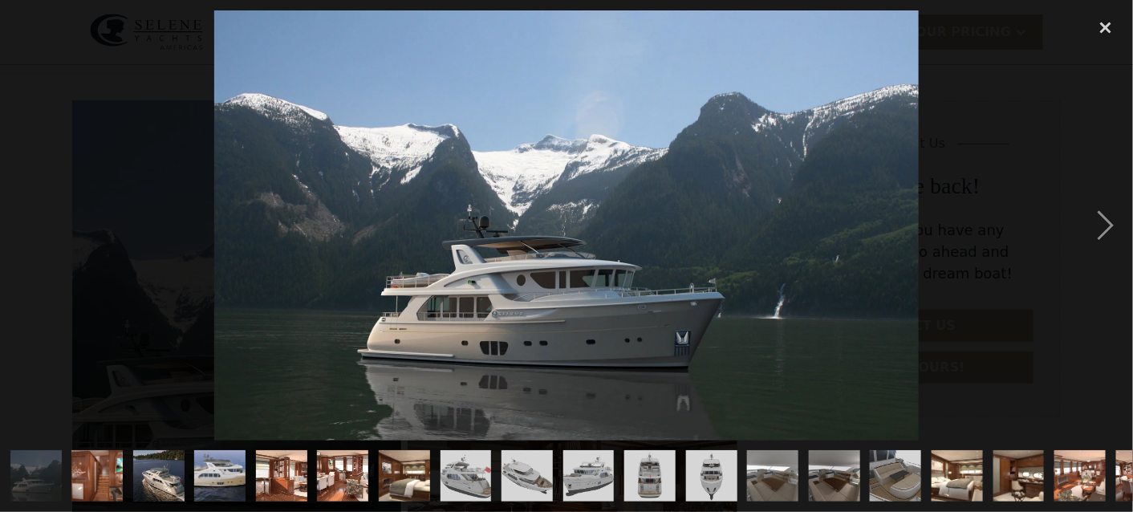
click at [26, 223] on div "previous image" at bounding box center [27, 225] width 55 height 430
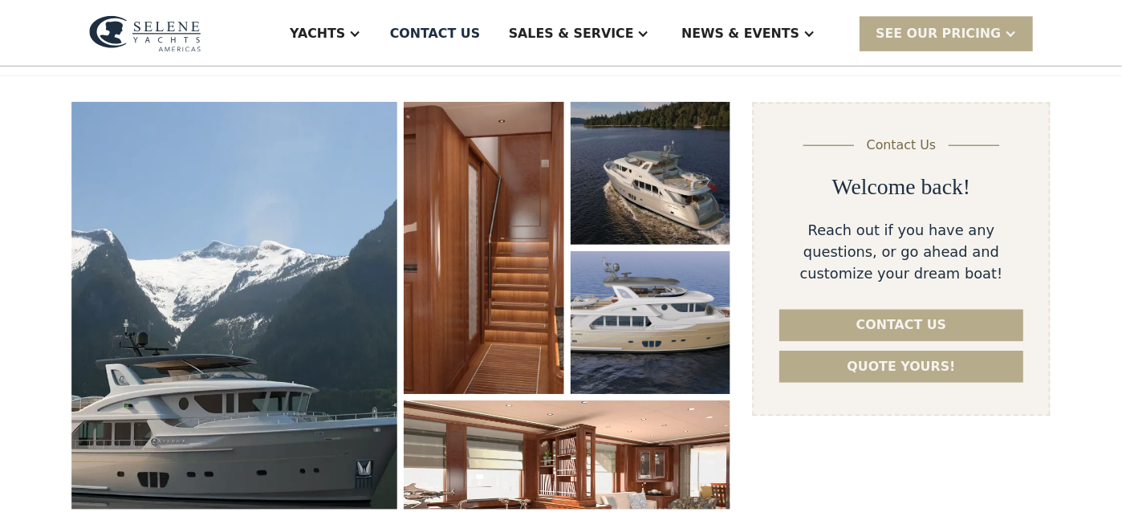
scroll to position [267, 0]
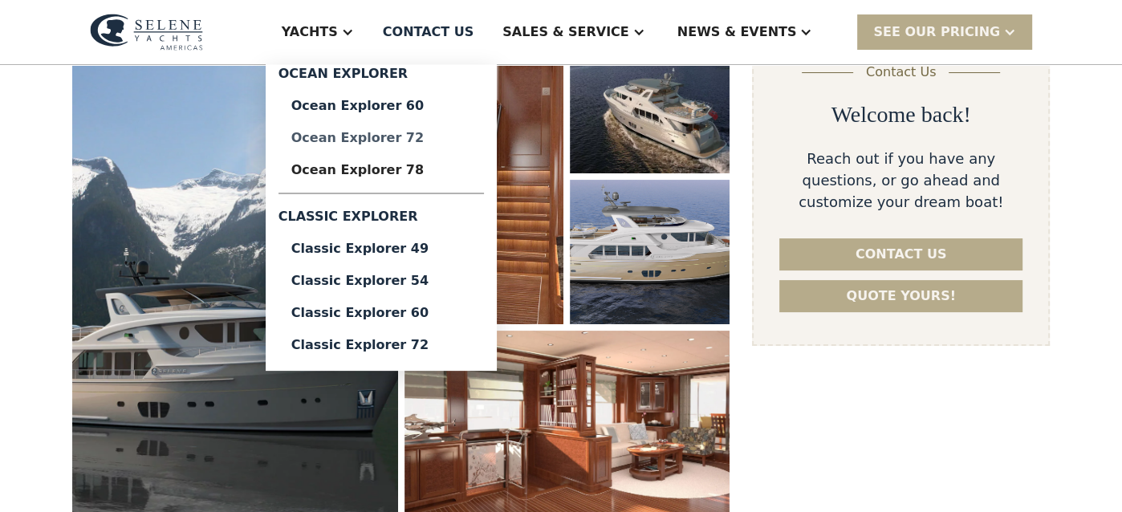
click at [441, 135] on div "Ocean Explorer 72" at bounding box center [381, 138] width 180 height 13
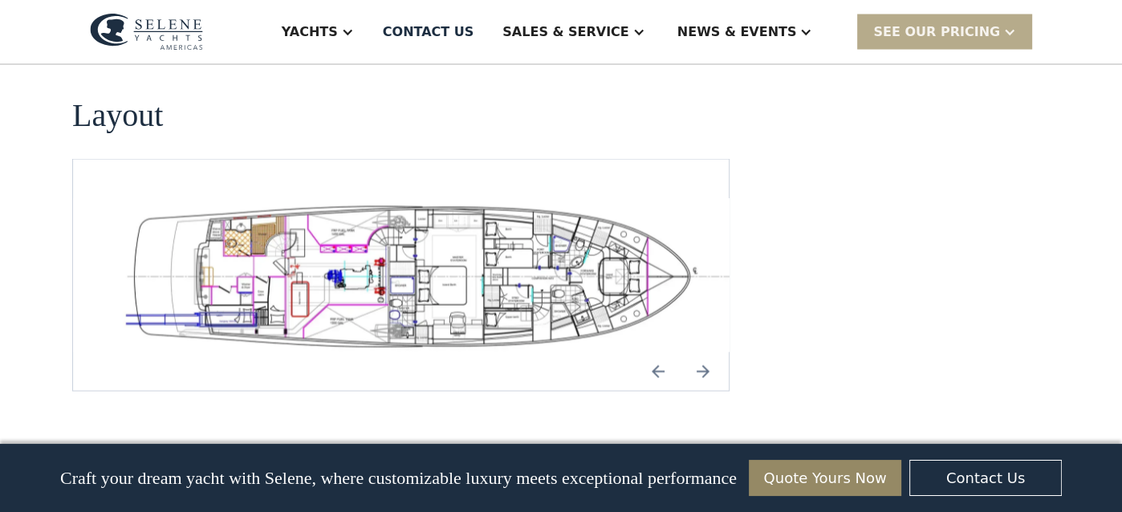
scroll to position [2867, 0]
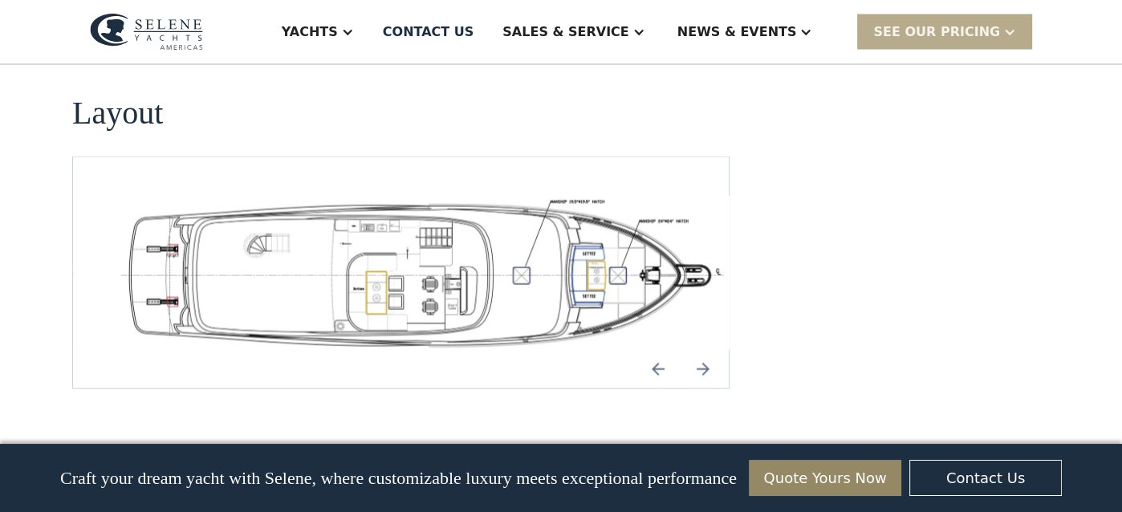
click at [660, 350] on img "Previous slide" at bounding box center [658, 369] width 39 height 39
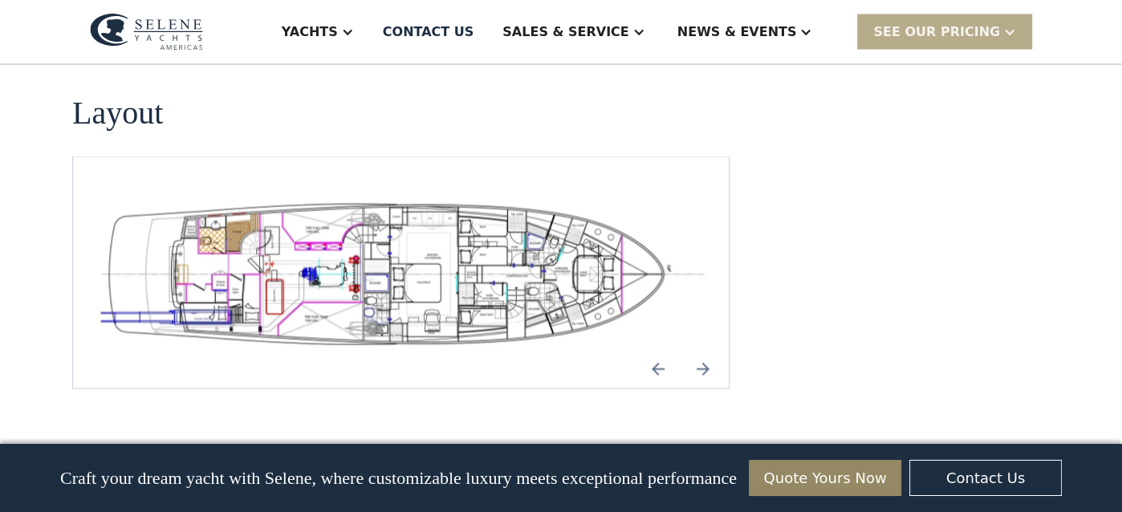
click at [494, 196] on img "open lightbox" at bounding box center [401, 272] width 630 height 153
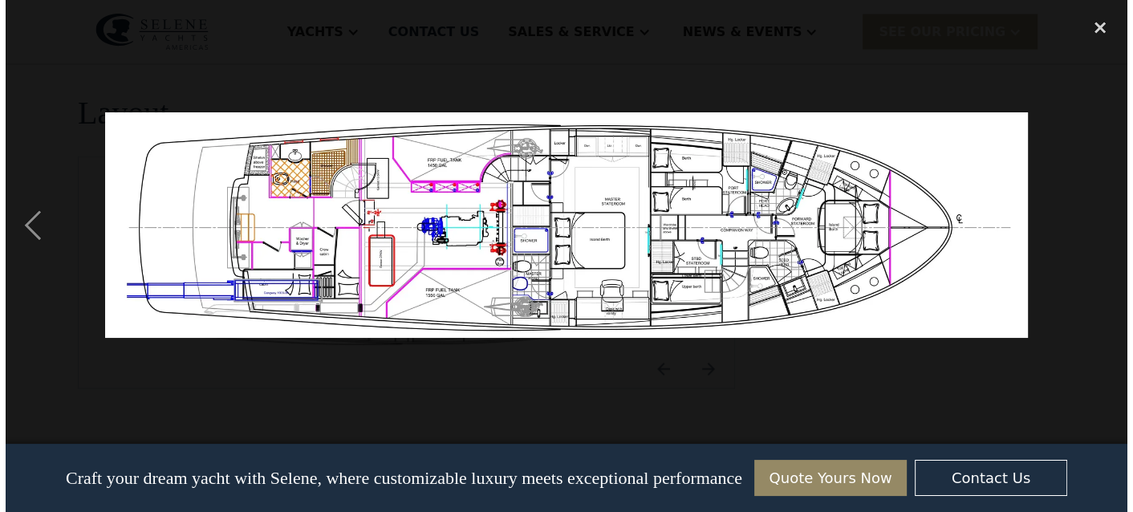
scroll to position [2873, 0]
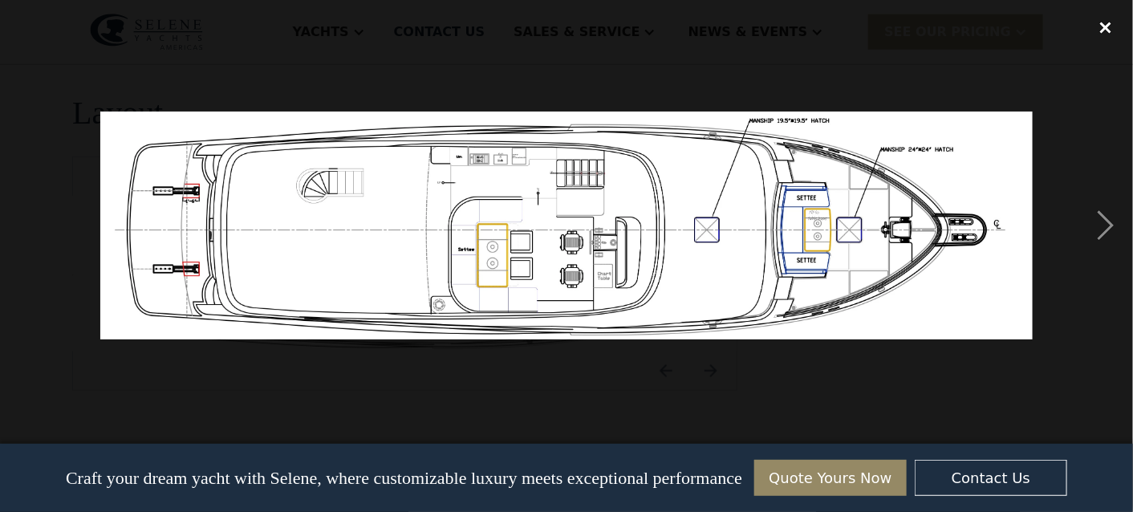
click at [1108, 23] on div "close lightbox" at bounding box center [1106, 27] width 55 height 35
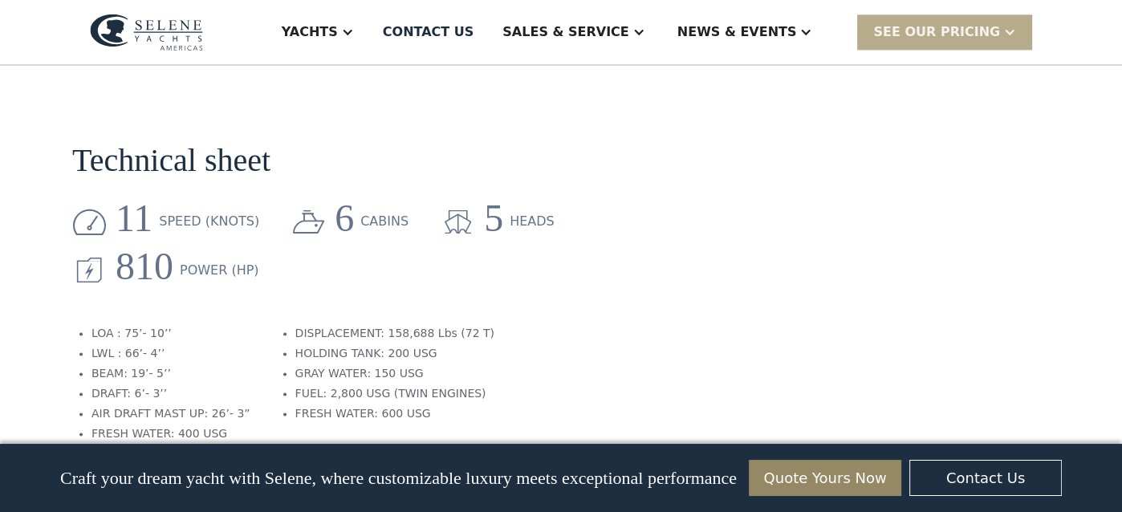
scroll to position [2042, 0]
